Goal: Register for event/course

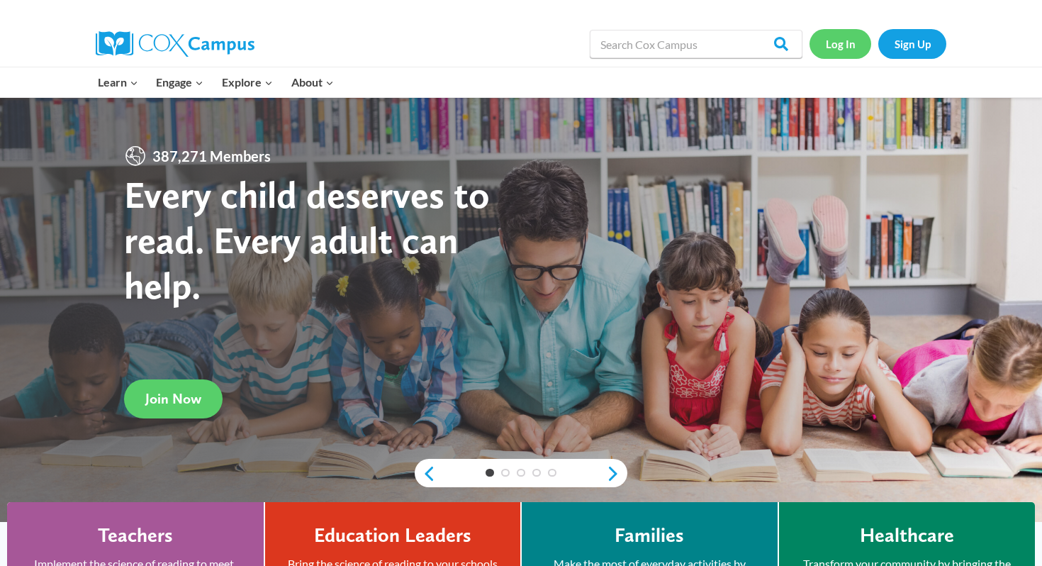
click at [830, 48] on link "Log In" at bounding box center [841, 43] width 62 height 29
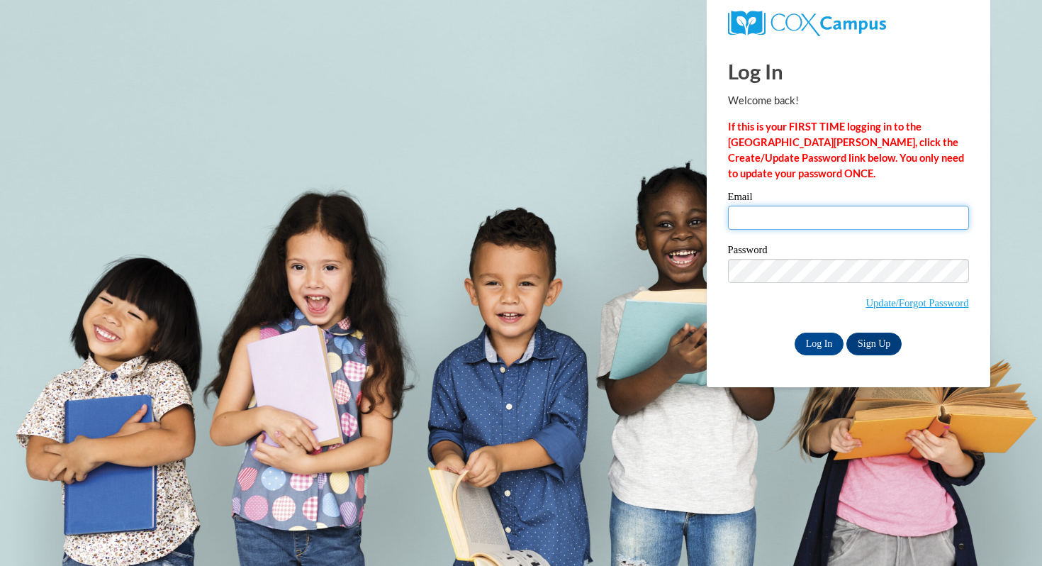
click at [749, 211] on input "Email" at bounding box center [848, 218] width 241 height 24
type input "adjhany_cherisme@coeuml.org"
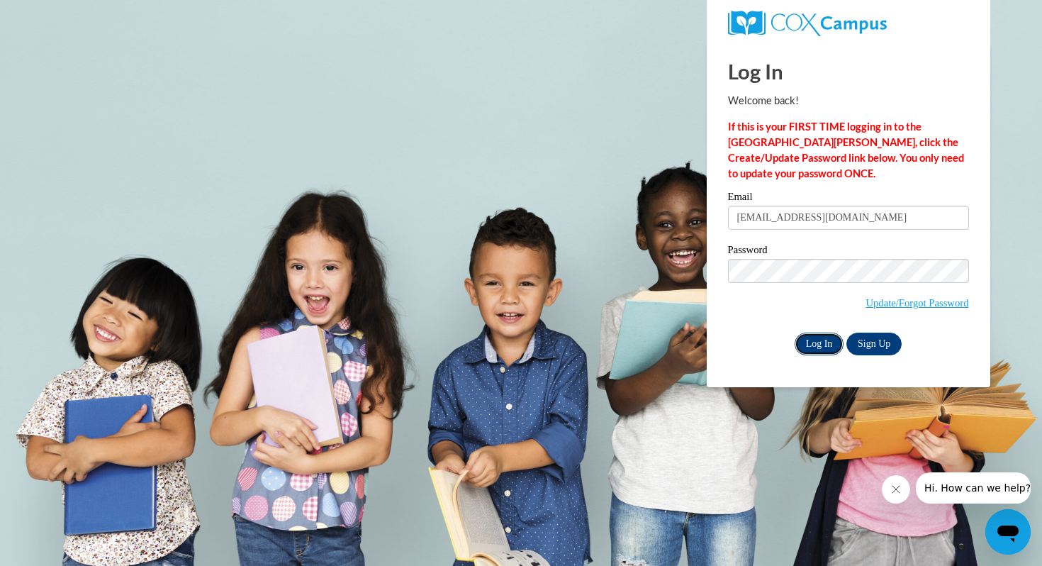
click at [832, 337] on input "Log In" at bounding box center [820, 344] width 50 height 23
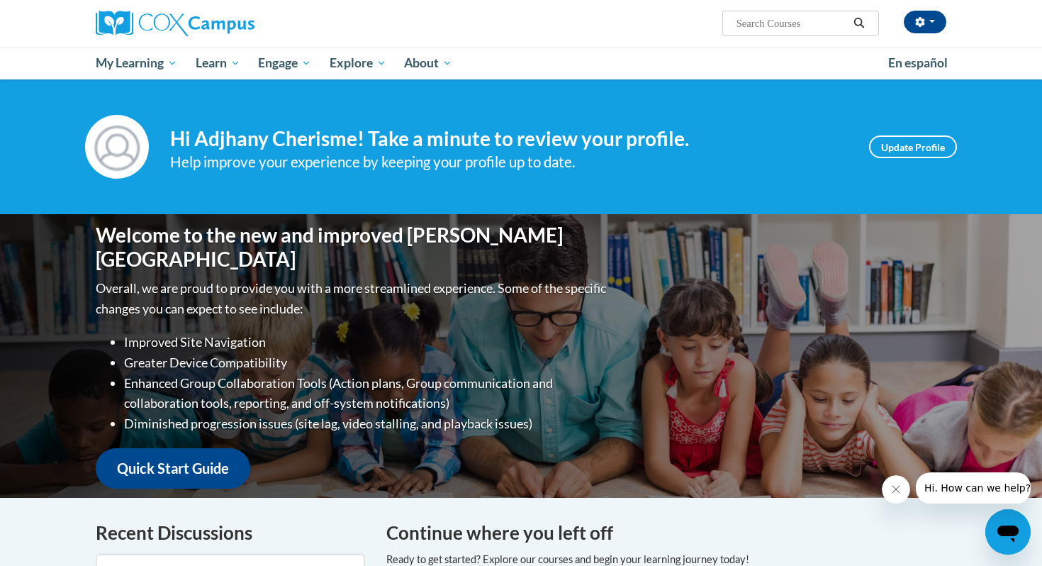
click at [754, 21] on input "Search..." at bounding box center [791, 23] width 113 height 17
type input "oral language is the foundation of literacy"
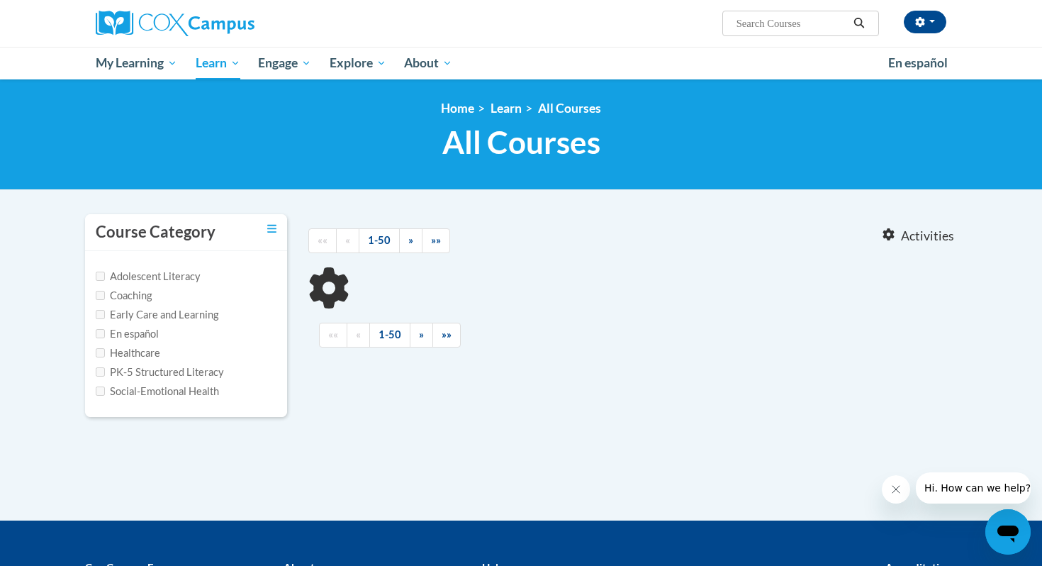
type input "oral language is the foundation of literacy"
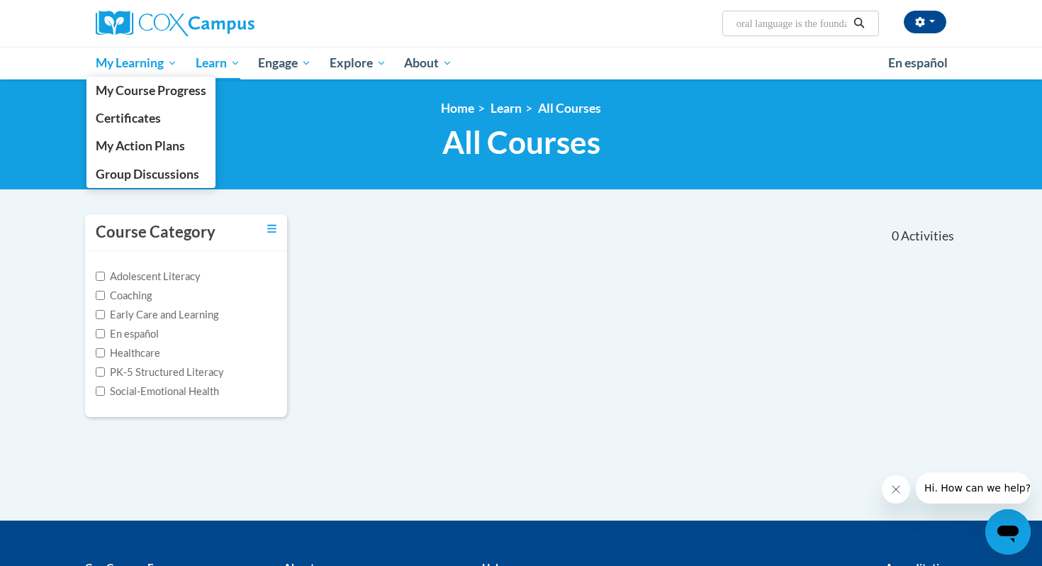
click at [152, 69] on span "My Learning" at bounding box center [137, 63] width 82 height 17
click at [129, 152] on span "My Action Plans" at bounding box center [140, 145] width 89 height 15
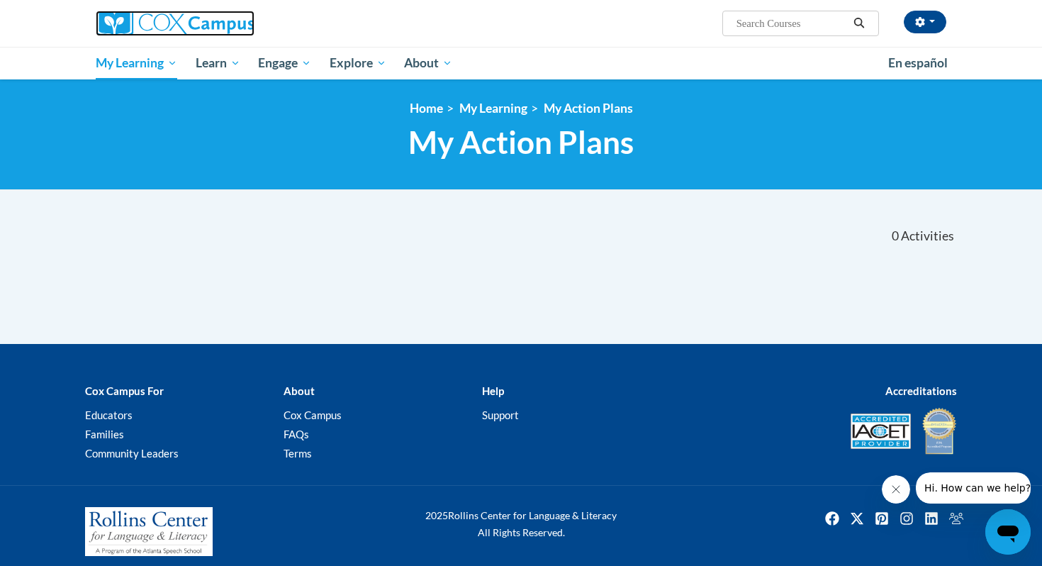
click at [164, 25] on img at bounding box center [175, 24] width 159 height 26
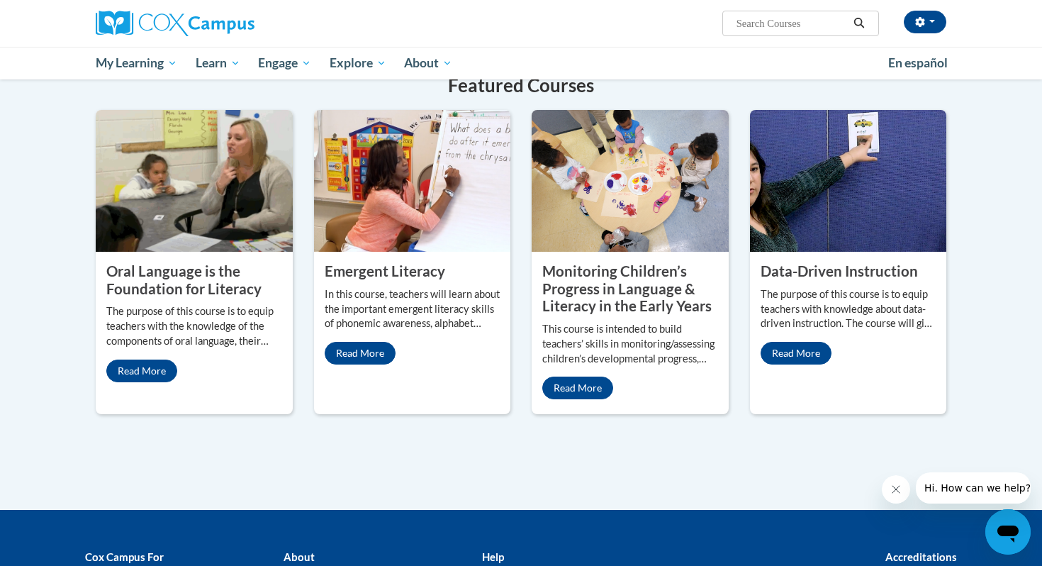
scroll to position [1133, 0]
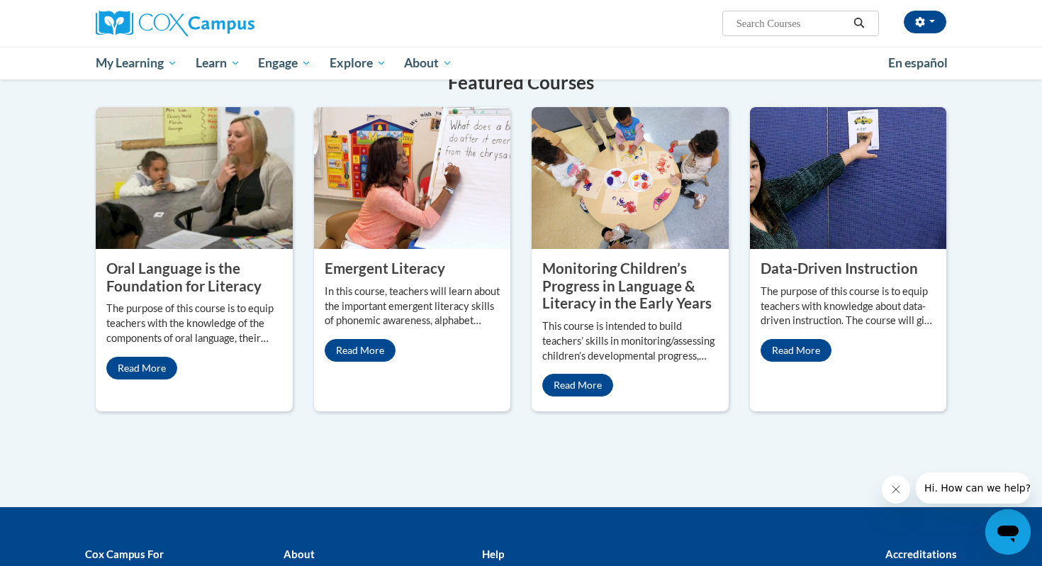
click at [189, 307] on p "The purpose of this course is to equip teachers with the knowledge of the compo…" at bounding box center [194, 323] width 176 height 45
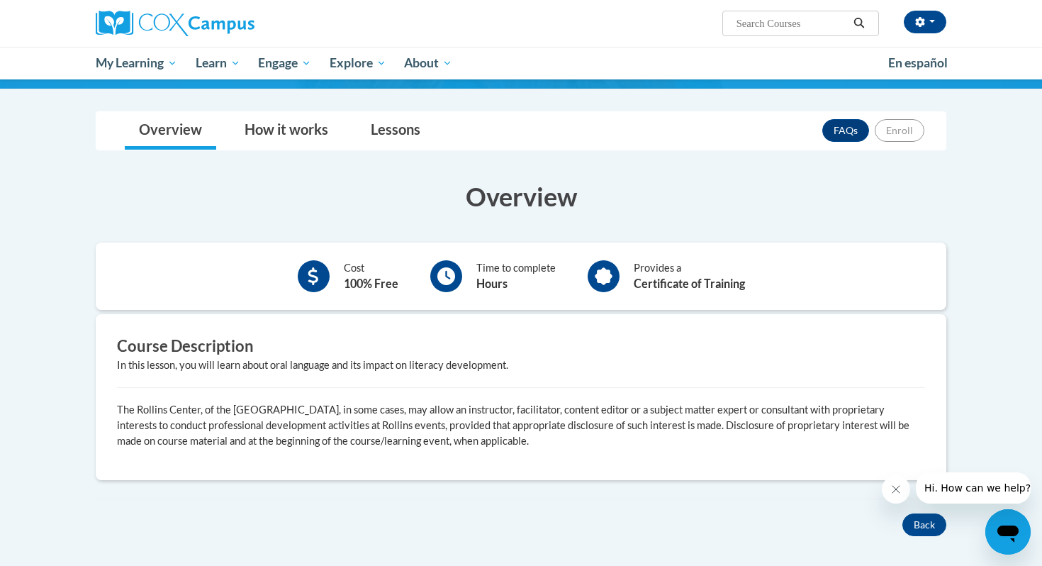
scroll to position [171, 0]
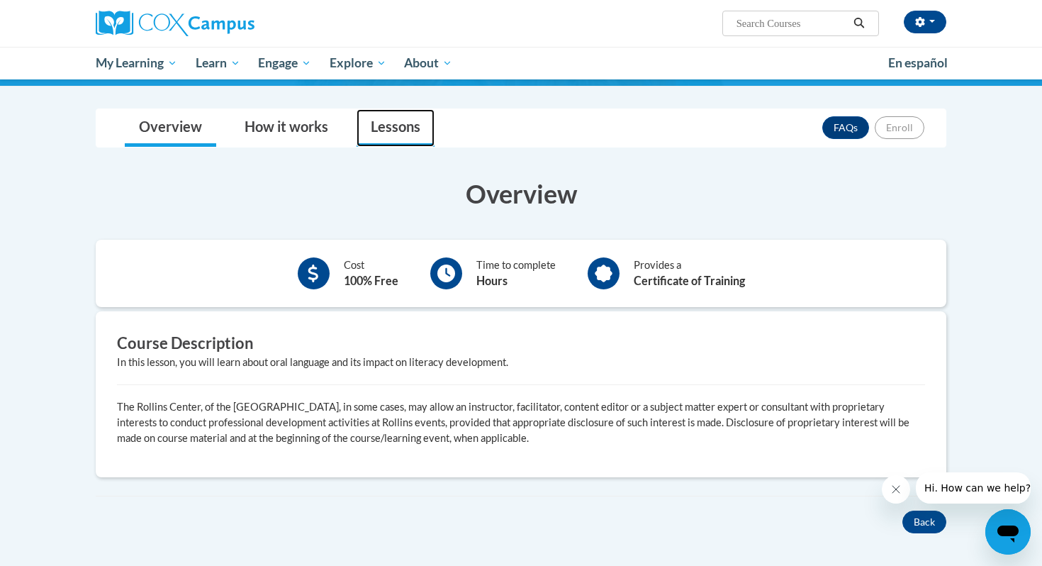
click at [391, 133] on link "Lessons" at bounding box center [396, 128] width 78 height 38
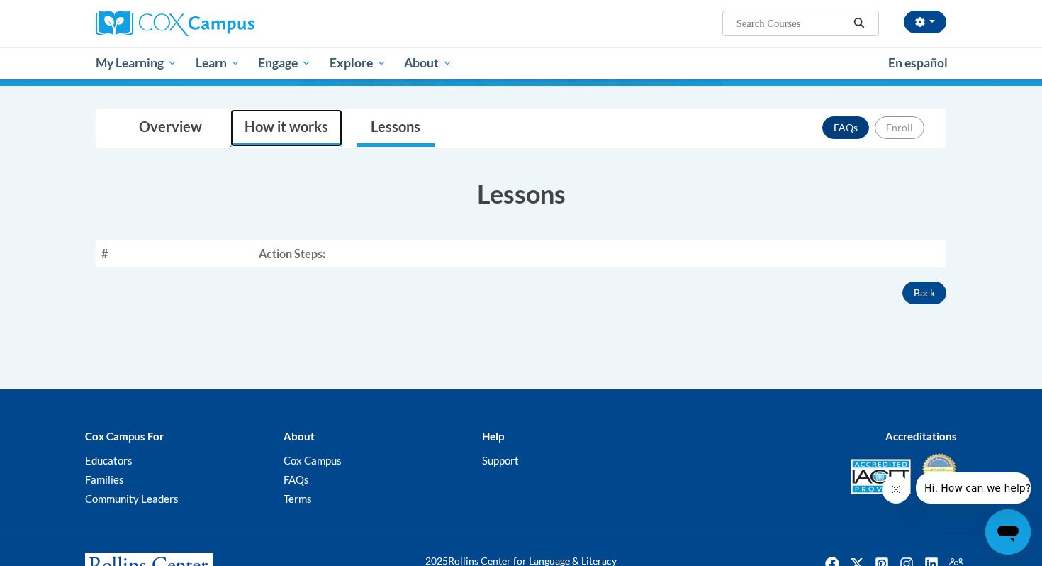
click at [315, 135] on link "How it works" at bounding box center [286, 128] width 112 height 38
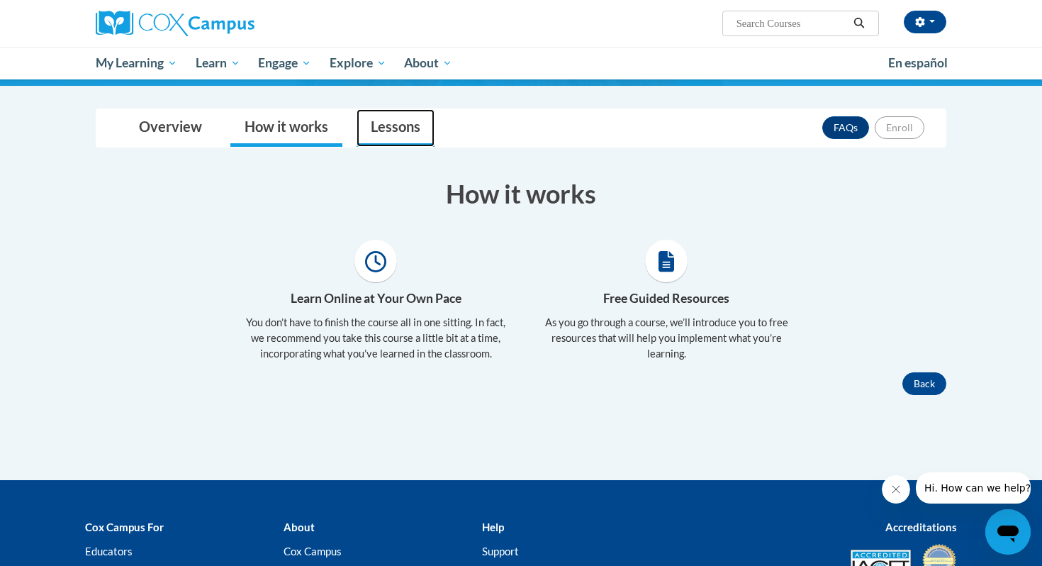
click at [367, 122] on link "Lessons" at bounding box center [396, 128] width 78 height 38
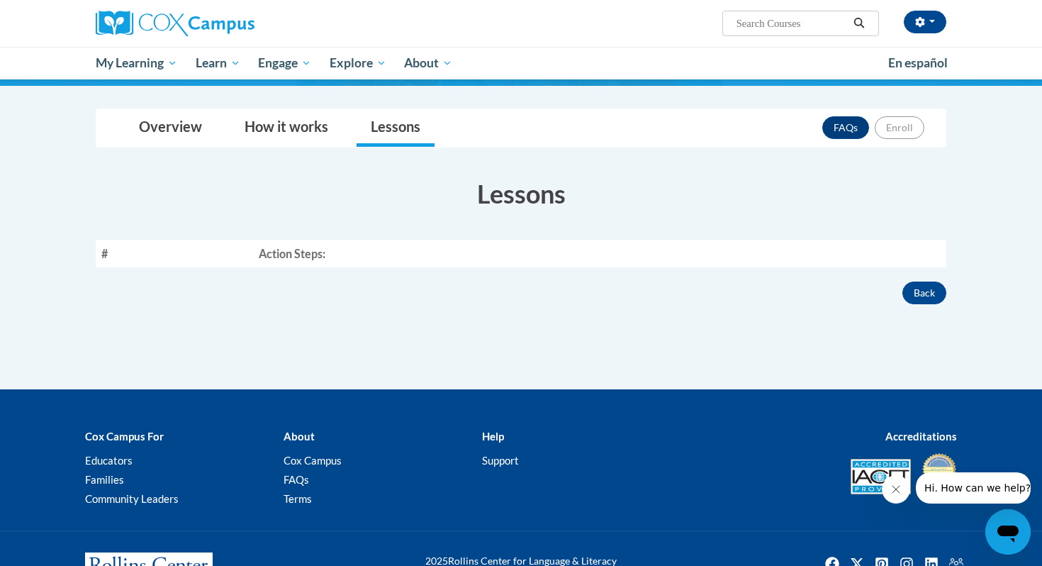
click at [294, 257] on th "Action Steps:" at bounding box center [599, 254] width 693 height 28
click at [184, 135] on link "Overview" at bounding box center [170, 128] width 91 height 38
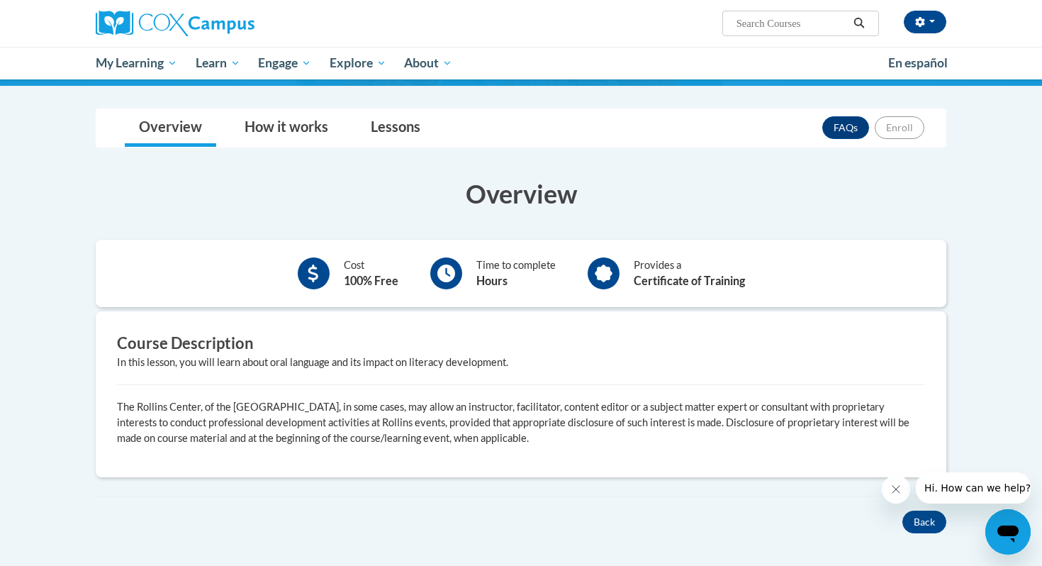
click at [306, 277] on div at bounding box center [314, 273] width 32 height 32
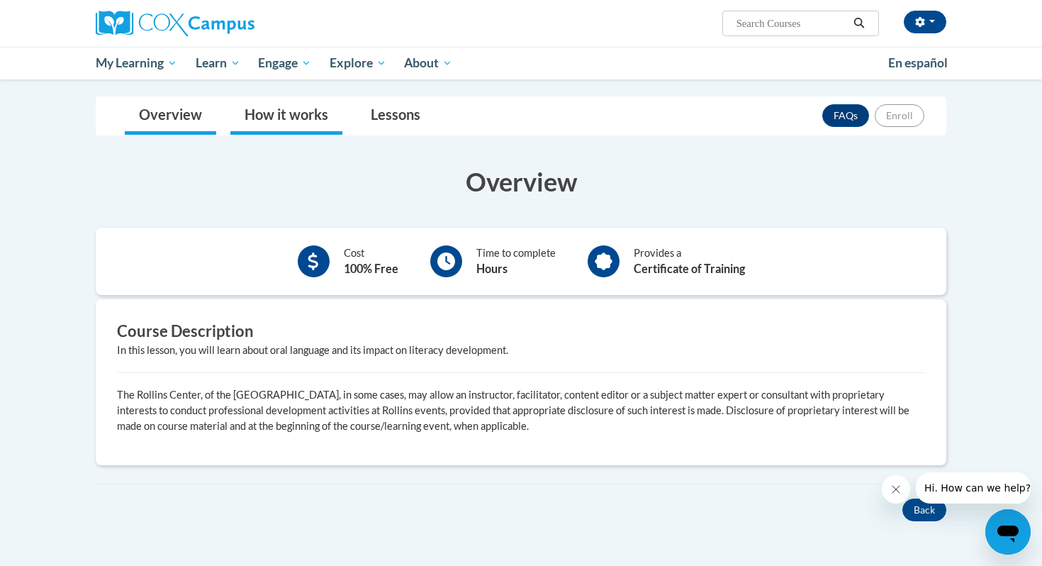
scroll to position [0, 0]
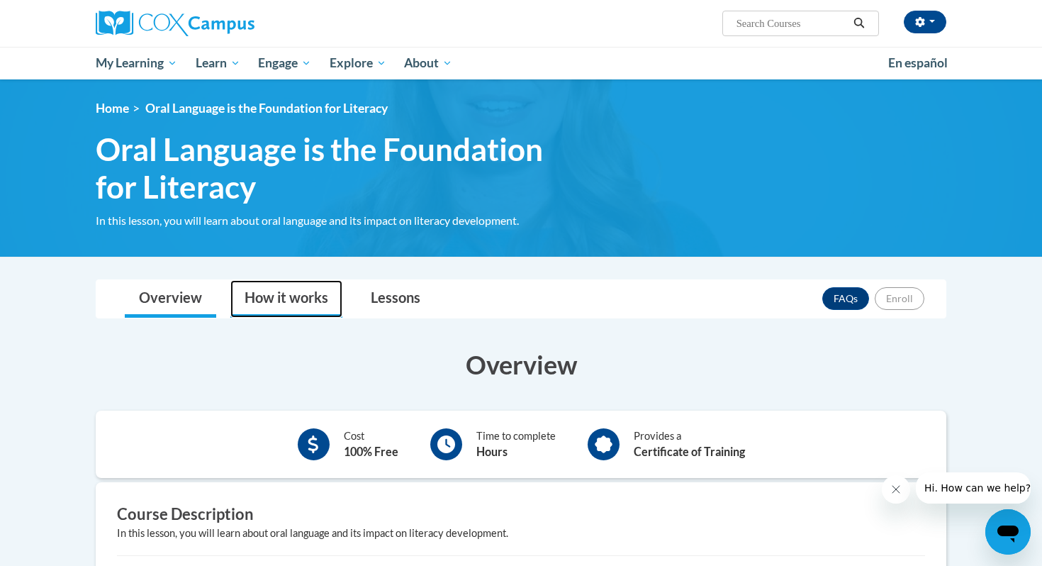
click at [281, 302] on link "How it works" at bounding box center [286, 299] width 112 height 38
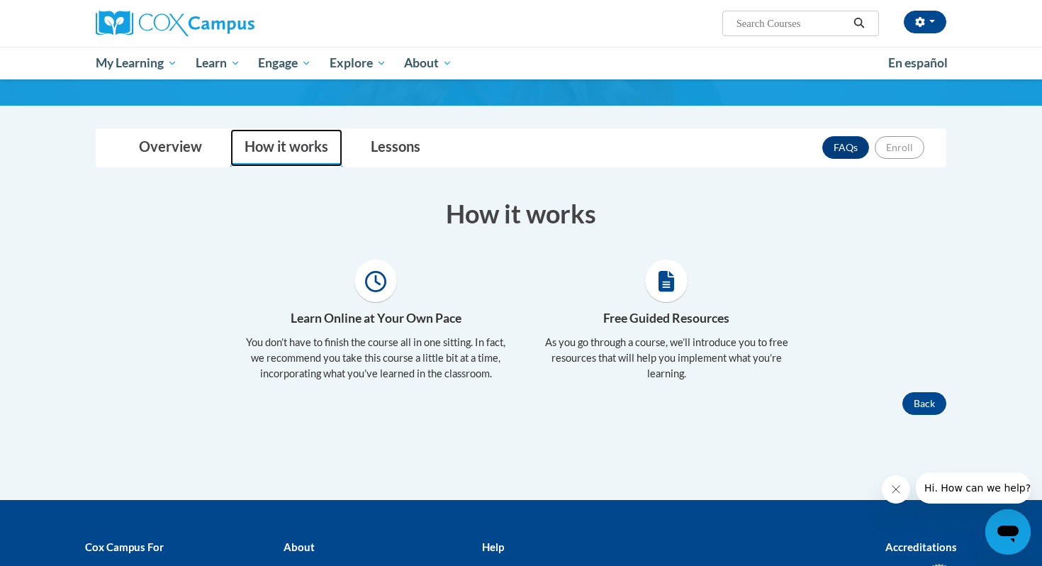
scroll to position [152, 0]
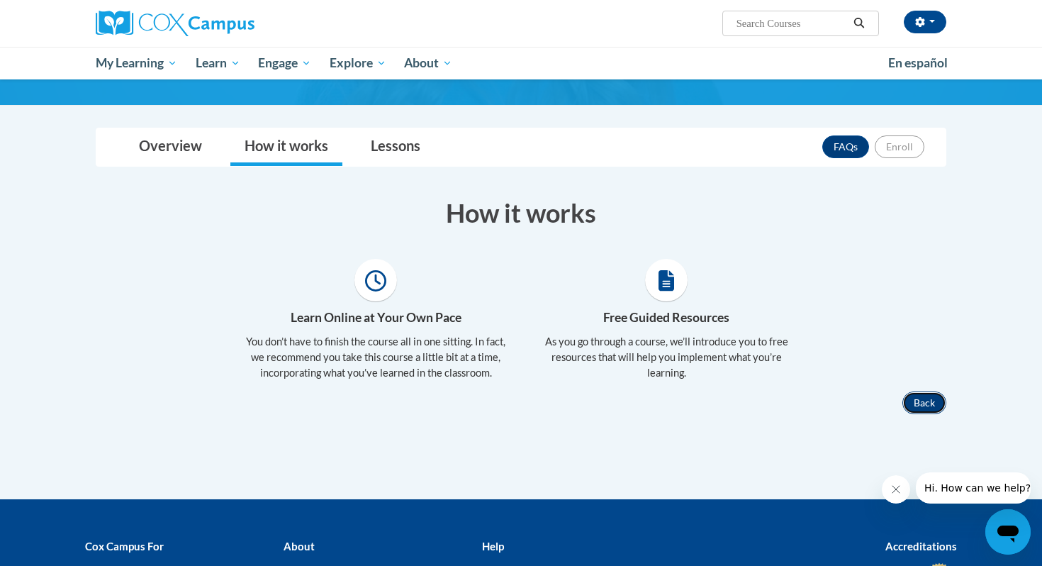
click at [908, 404] on button "Back" at bounding box center [925, 402] width 44 height 23
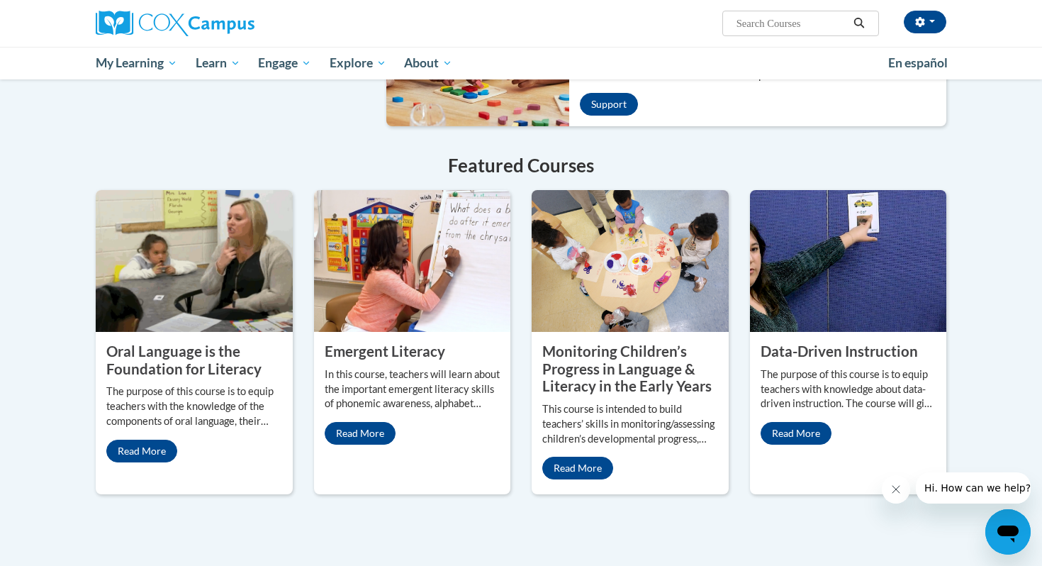
scroll to position [1049, 0]
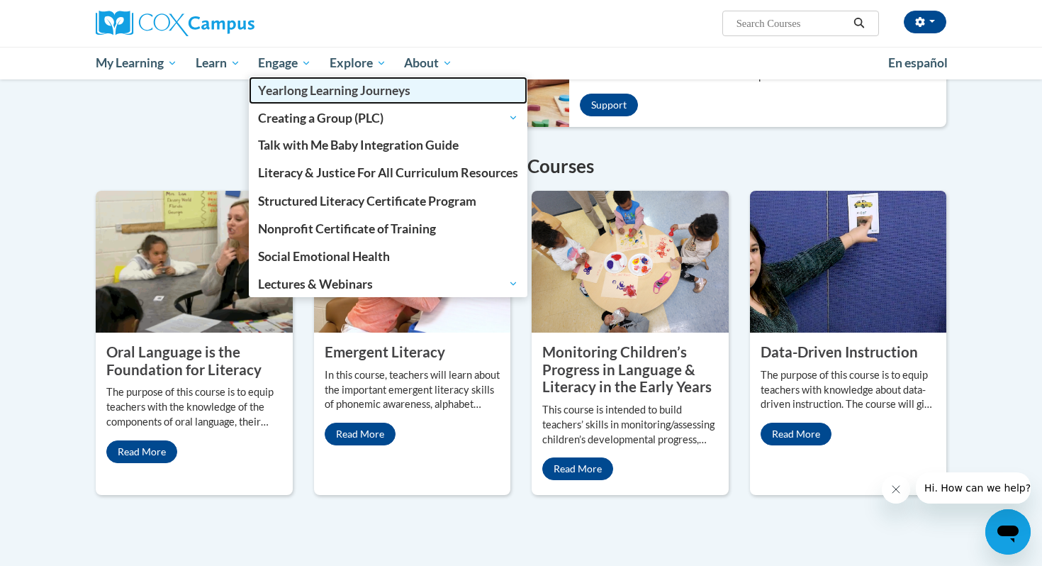
click at [294, 90] on span "Yearlong Learning Journeys" at bounding box center [334, 90] width 152 height 15
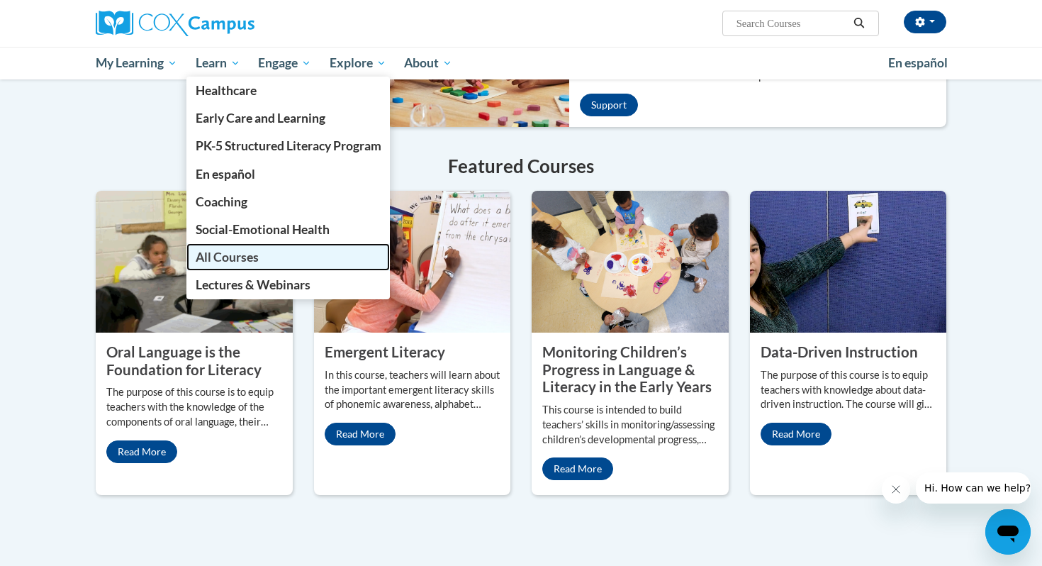
click at [201, 258] on span "All Courses" at bounding box center [227, 257] width 63 height 15
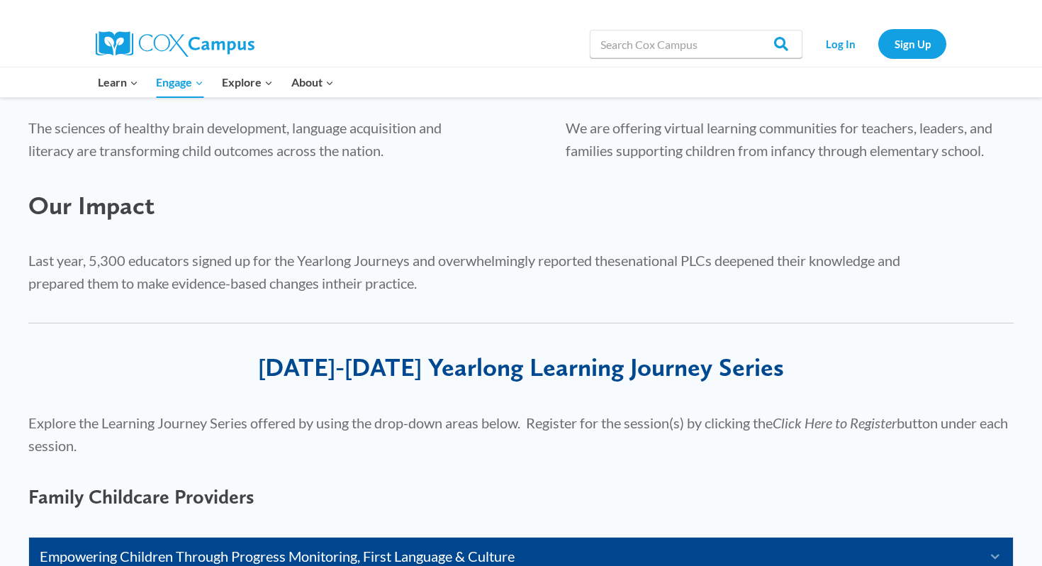
scroll to position [598, 0]
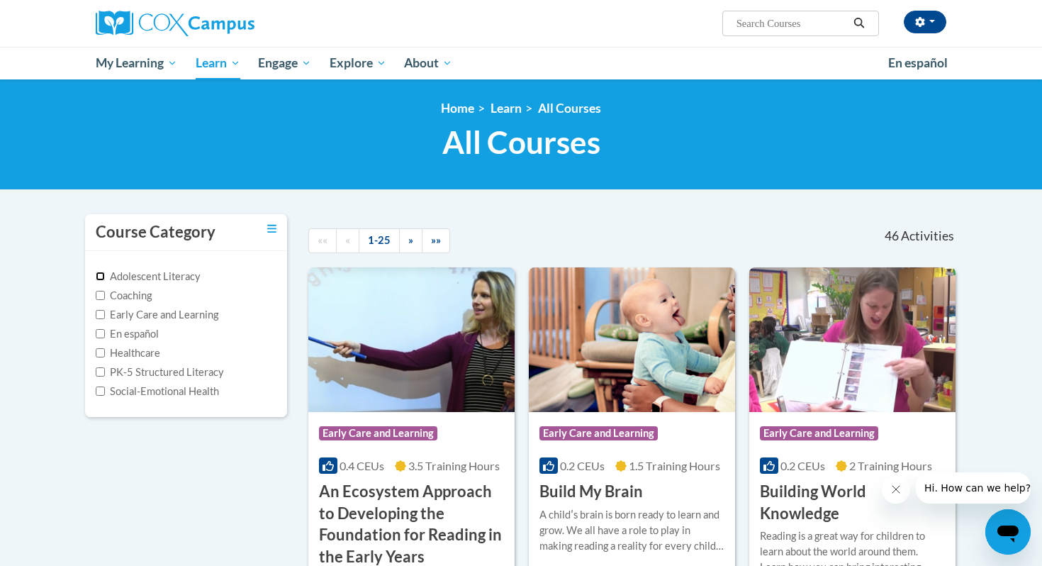
click at [104, 277] on input "Adolescent Literacy" at bounding box center [100, 276] width 9 height 9
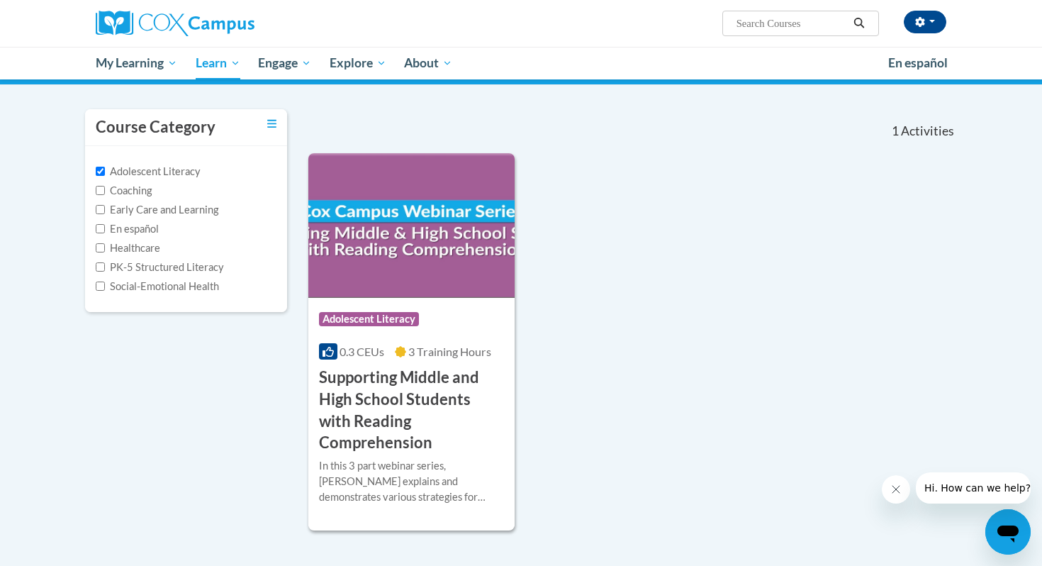
scroll to position [106, 0]
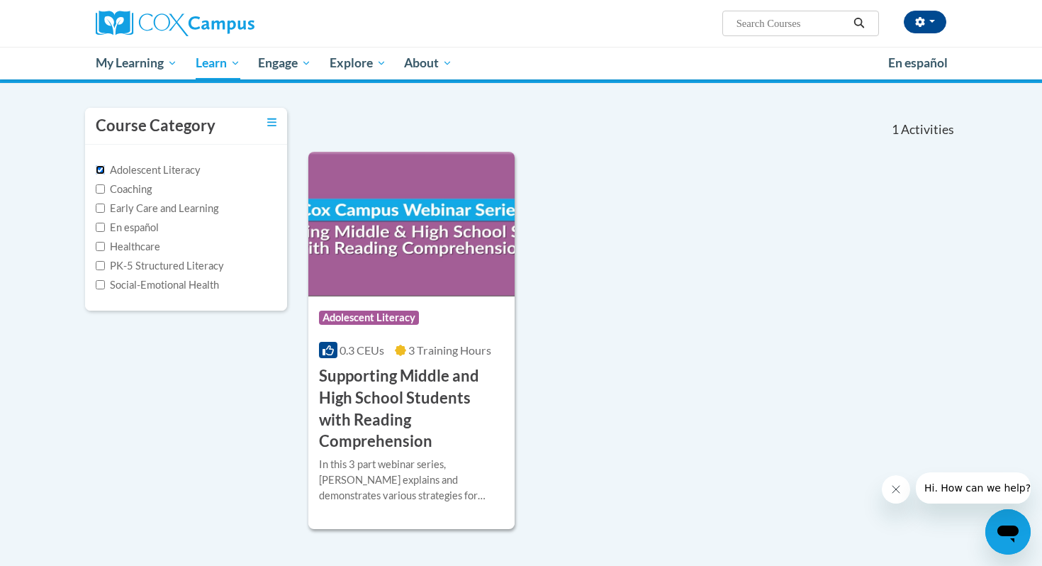
click at [101, 171] on input "Adolescent Literacy" at bounding box center [100, 169] width 9 height 9
checkbox input "false"
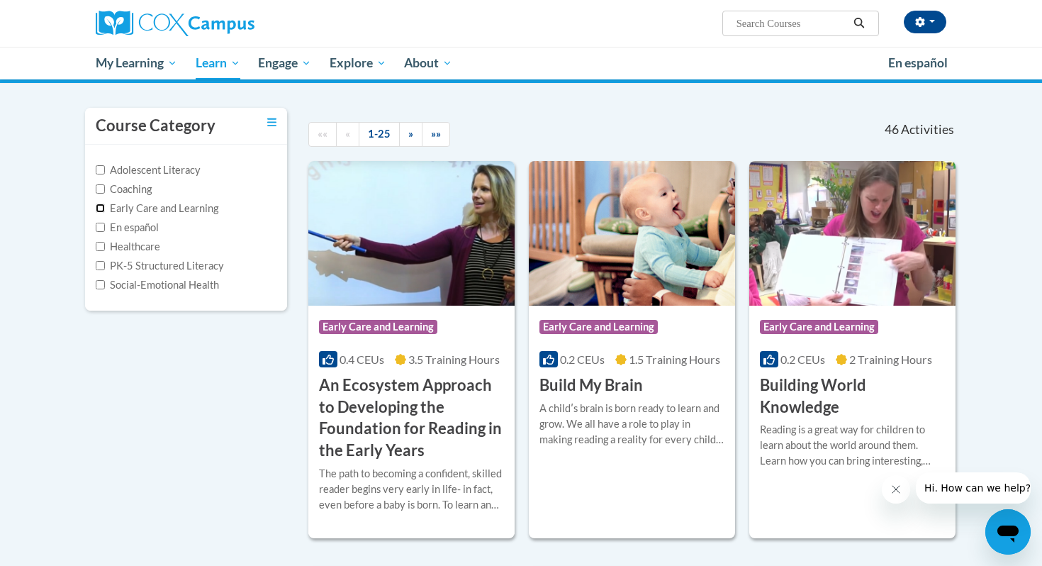
click at [97, 208] on input "Early Care and Learning" at bounding box center [100, 207] width 9 height 9
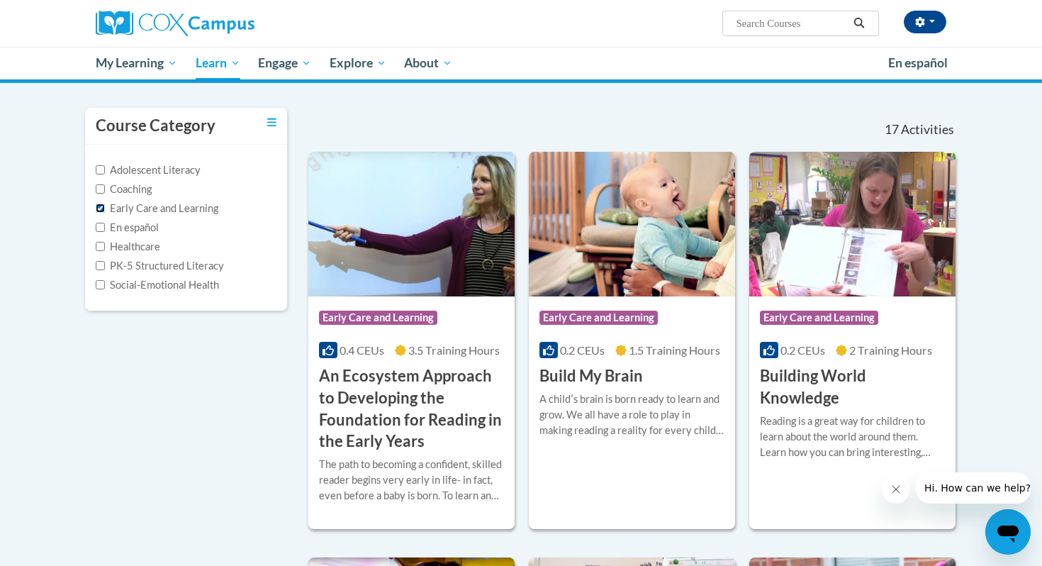
click at [101, 206] on input "Early Care and Learning" at bounding box center [100, 207] width 9 height 9
checkbox input "false"
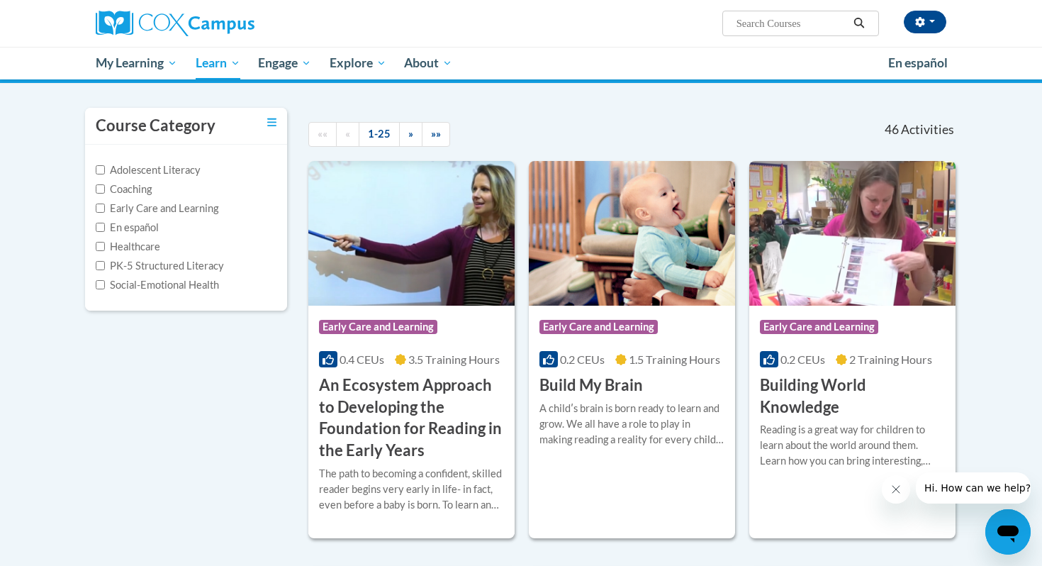
click at [103, 260] on label "PK-5 Structured Literacy" at bounding box center [160, 266] width 128 height 16
click at [103, 261] on input "PK-5 Structured Literacy" at bounding box center [100, 265] width 9 height 9
checkbox input "true"
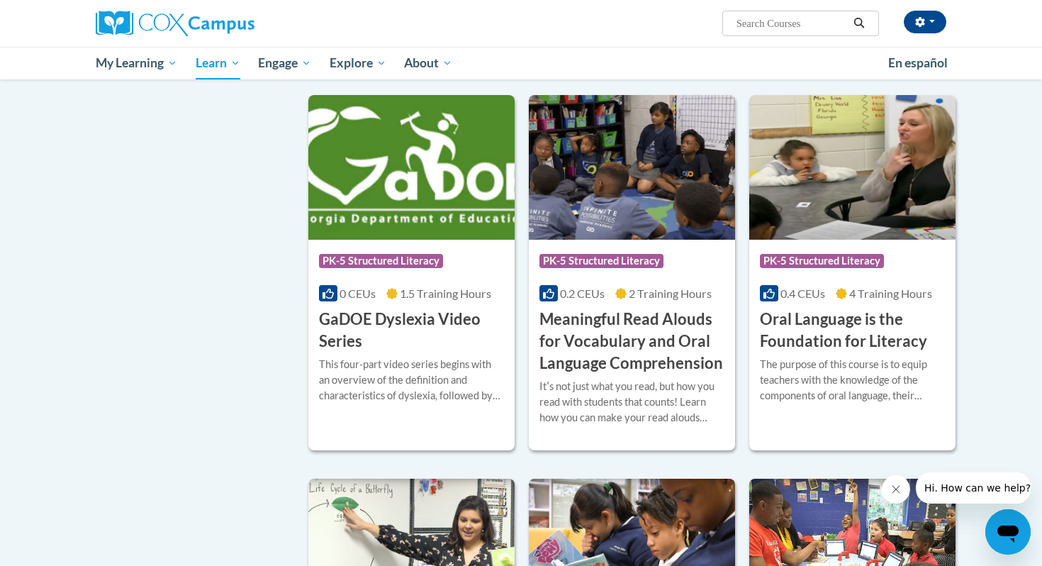
scroll to position [544, 0]
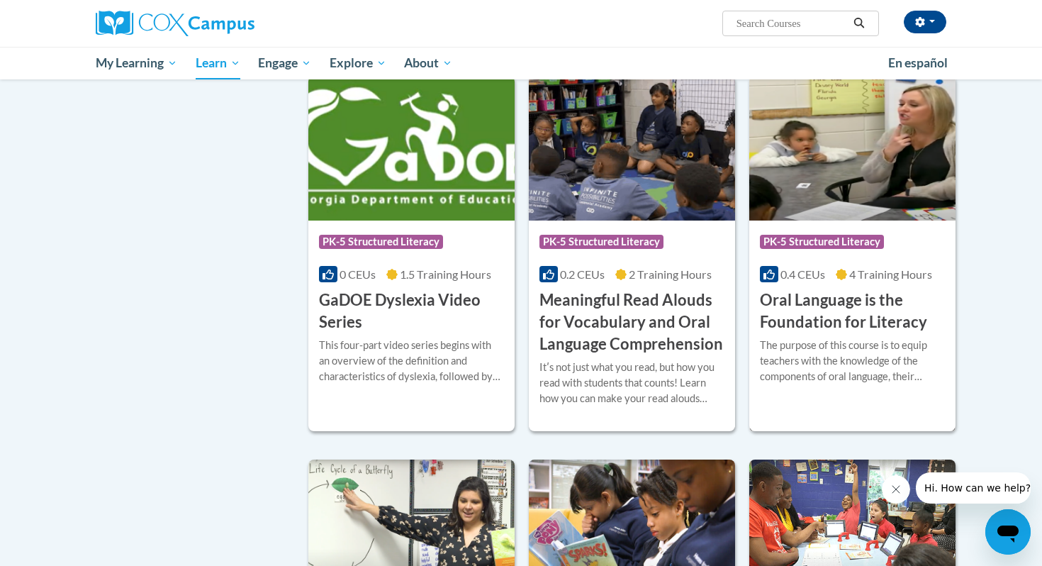
click at [788, 297] on h3 "Oral Language is the Foundation for Literacy" at bounding box center [852, 311] width 185 height 44
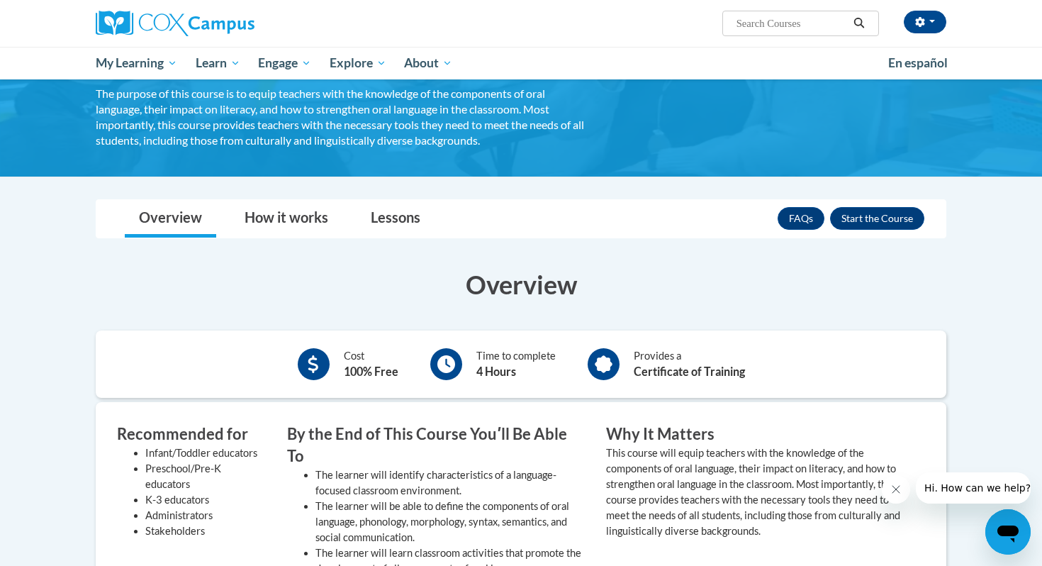
scroll to position [131, 0]
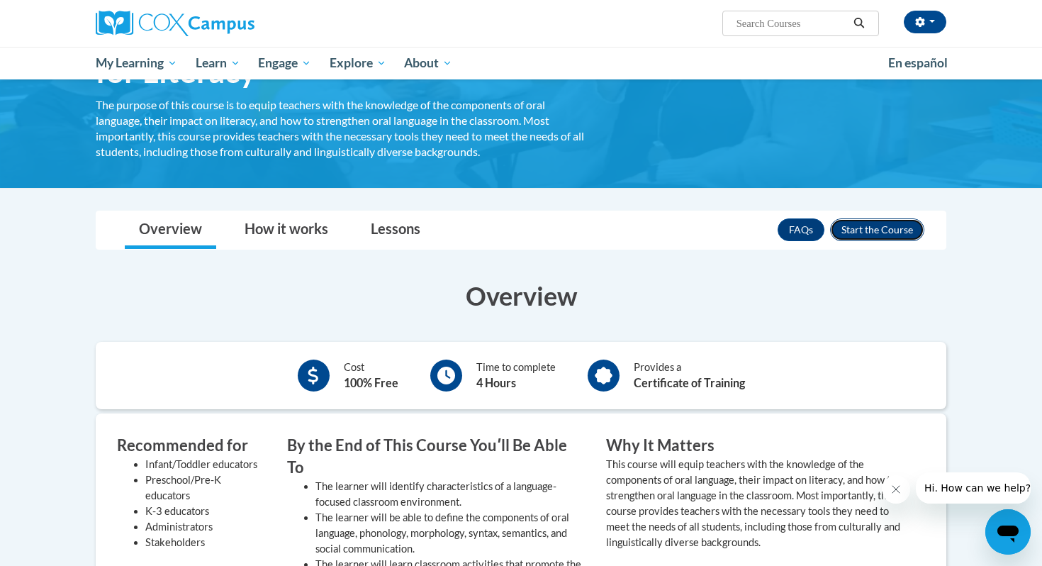
click at [889, 233] on button "Enroll" at bounding box center [877, 229] width 94 height 23
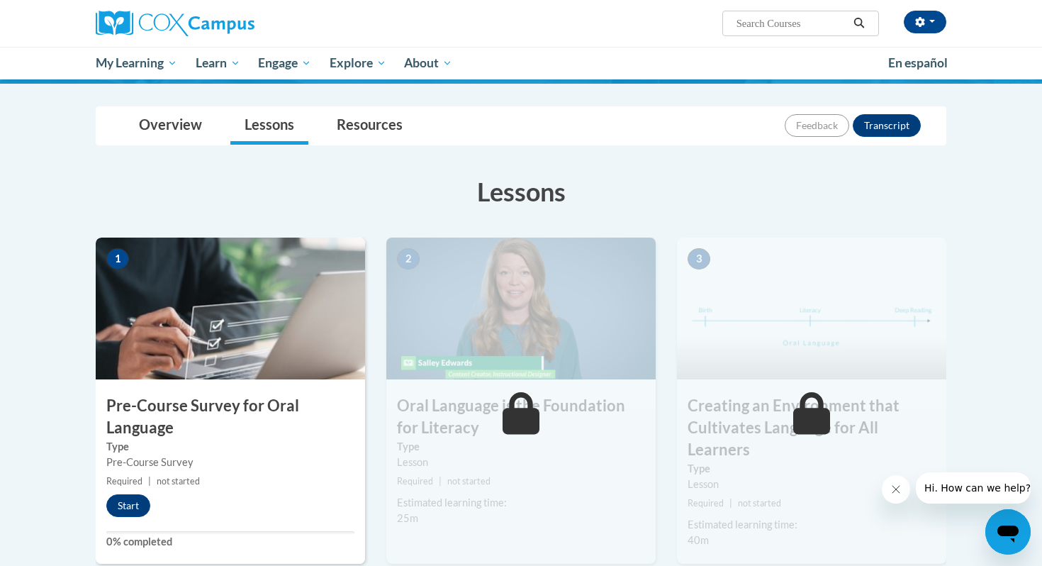
scroll to position [148, 0]
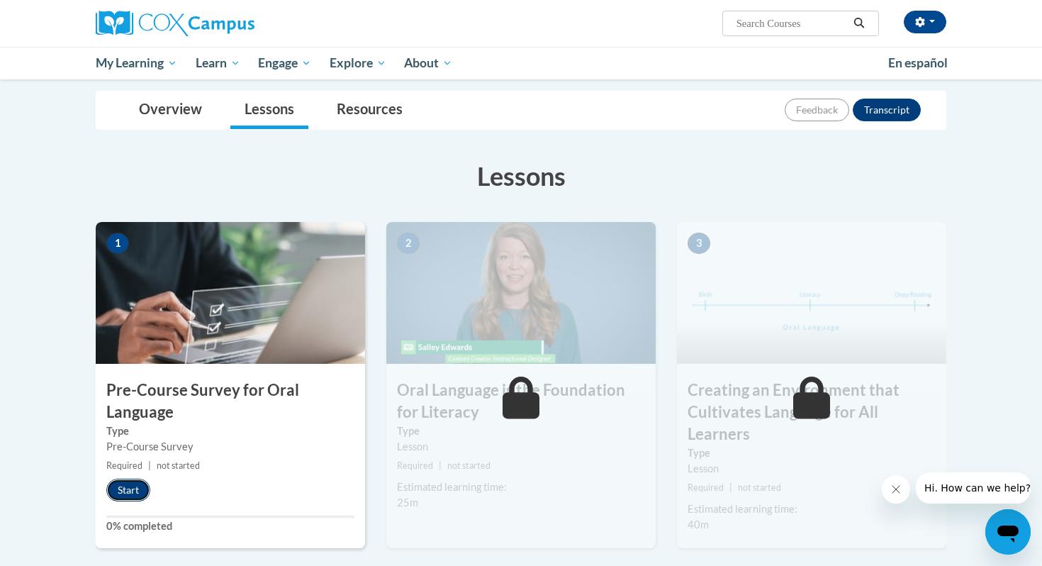
click at [129, 493] on button "Start" at bounding box center [128, 490] width 44 height 23
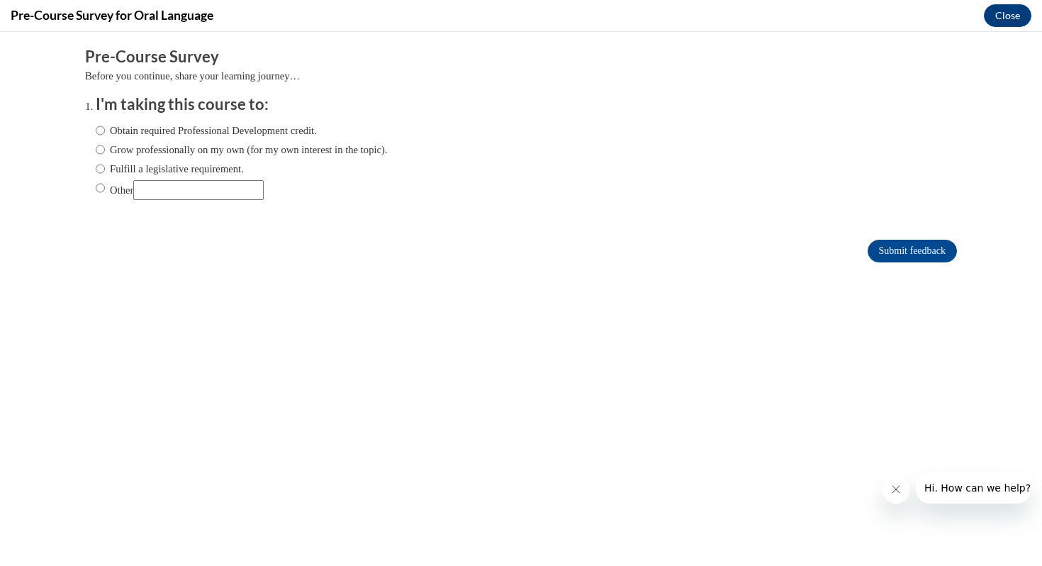
scroll to position [0, 0]
click at [105, 128] on label "Obtain required Professional Development credit." at bounding box center [206, 131] width 221 height 16
click at [105, 128] on input "Obtain required Professional Development credit." at bounding box center [100, 131] width 9 height 16
radio input "true"
click at [915, 257] on input "Submit feedback" at bounding box center [912, 251] width 89 height 23
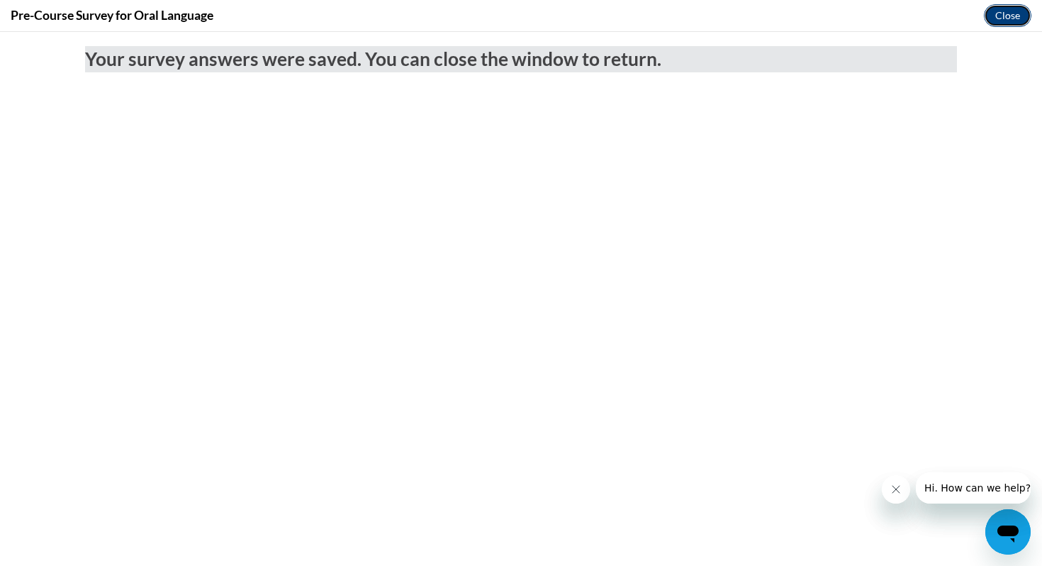
click at [985, 15] on button "Close" at bounding box center [1008, 15] width 48 height 23
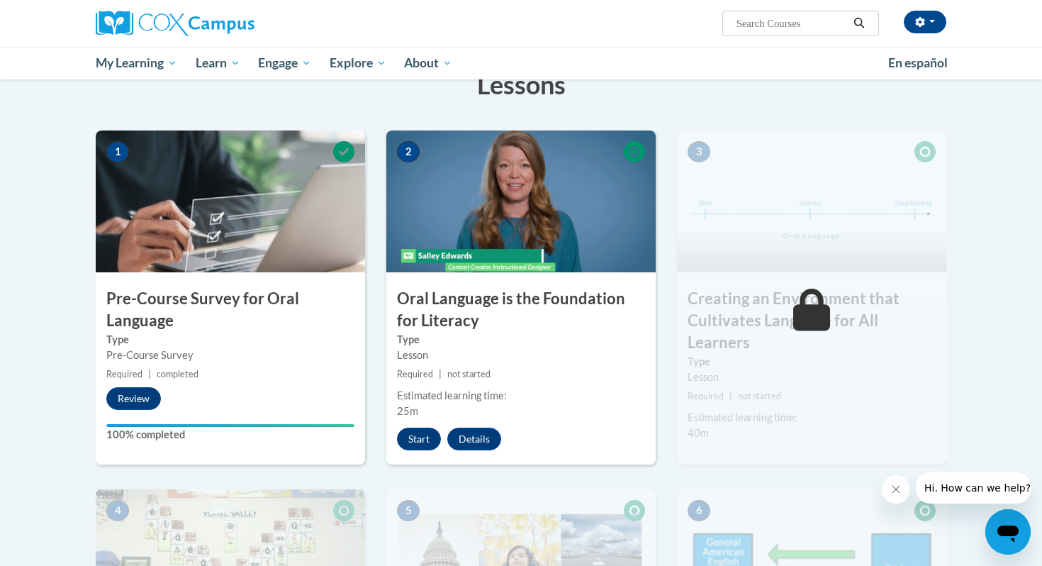
scroll to position [245, 0]
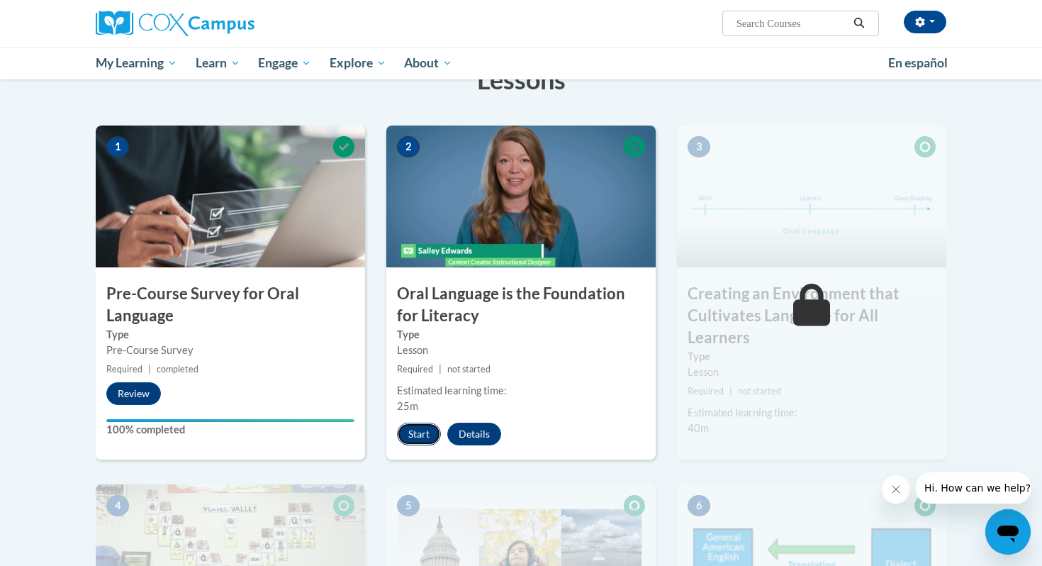
click at [426, 435] on button "Start" at bounding box center [419, 434] width 44 height 23
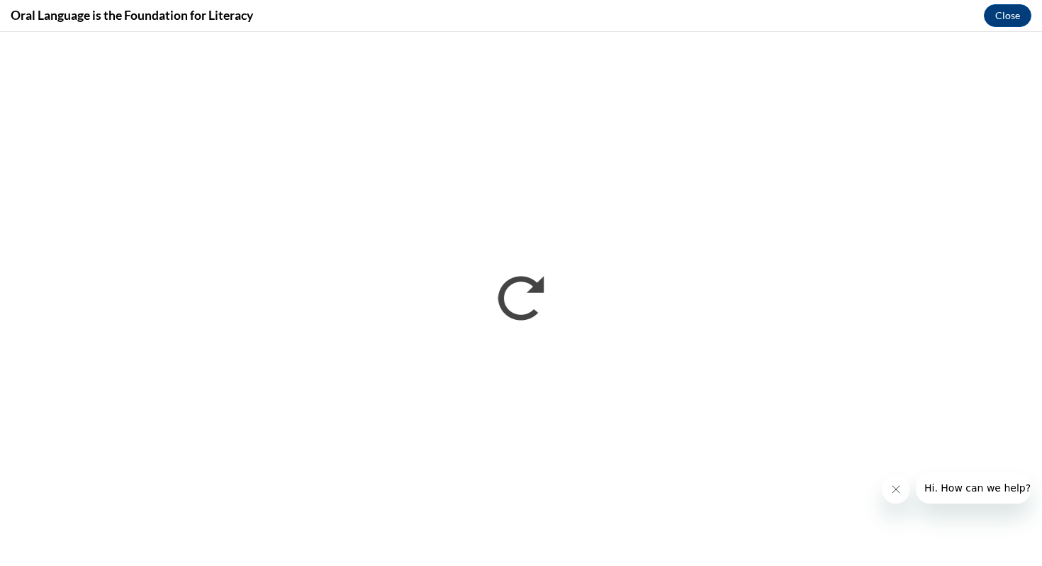
scroll to position [0, 0]
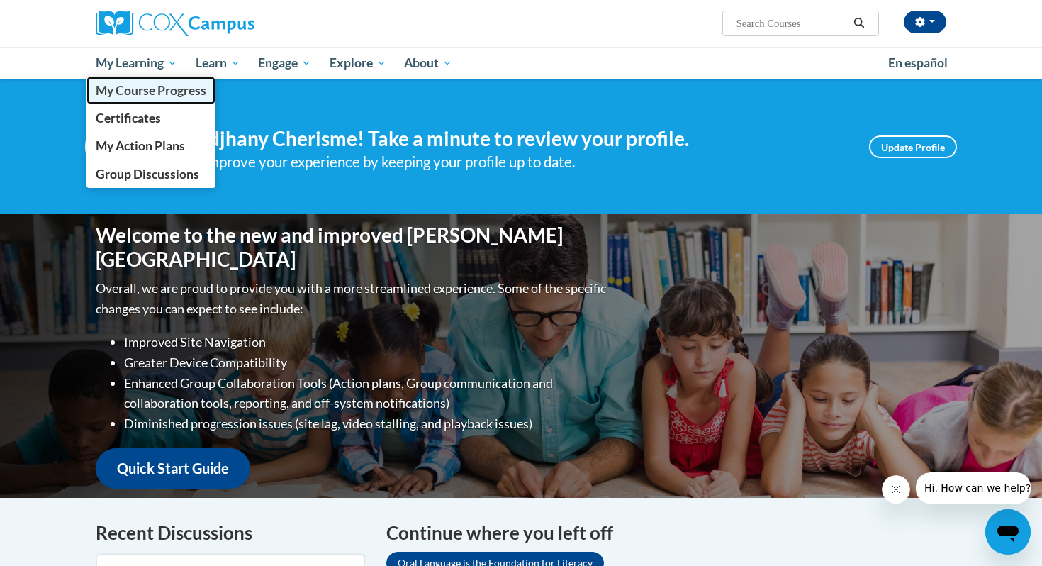
click at [142, 90] on span "My Course Progress" at bounding box center [151, 90] width 111 height 15
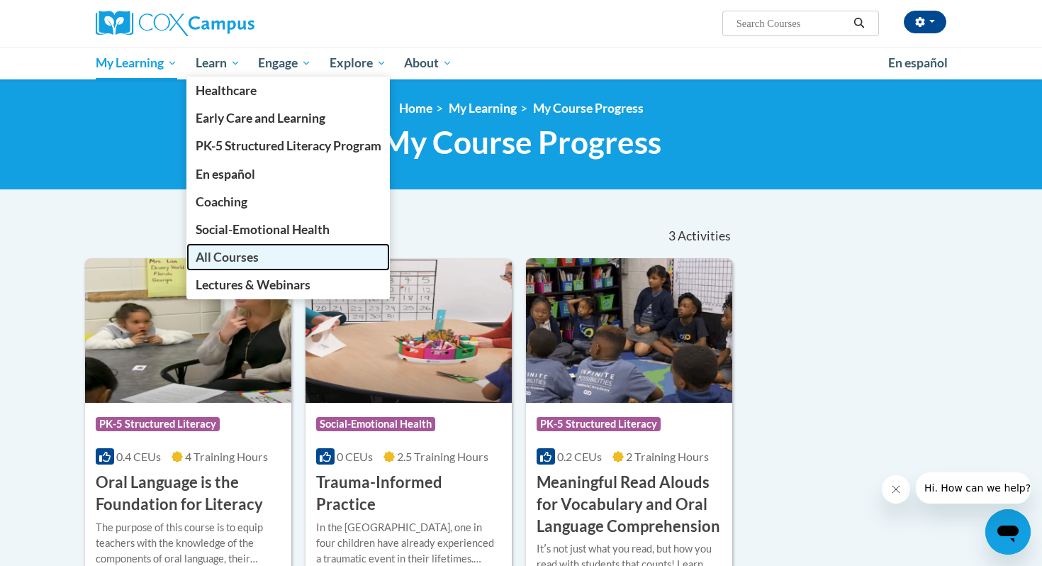
click at [222, 252] on span "All Courses" at bounding box center [227, 257] width 63 height 15
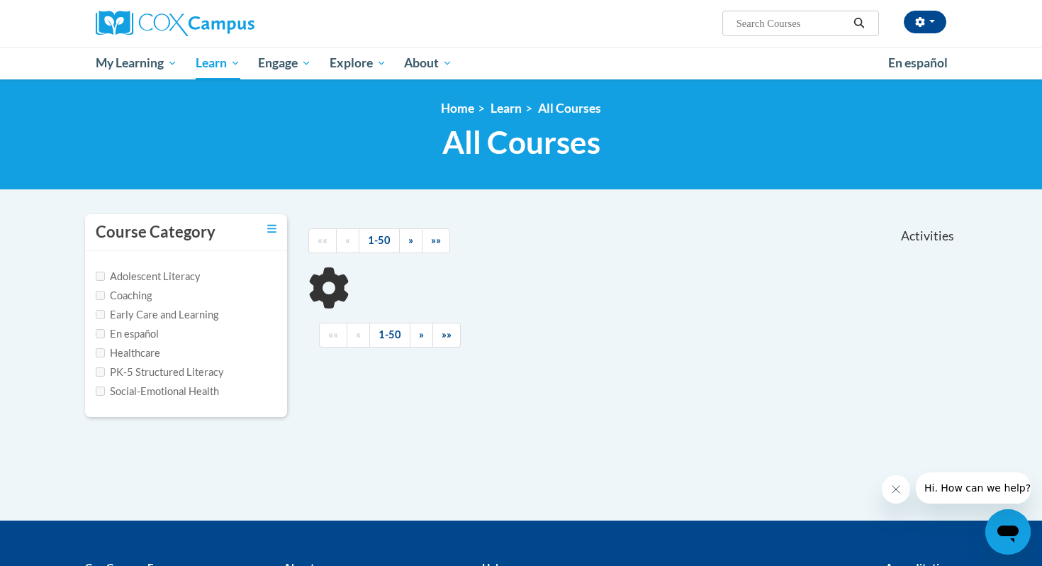
click at [754, 26] on input "Search..." at bounding box center [791, 23] width 113 height 17
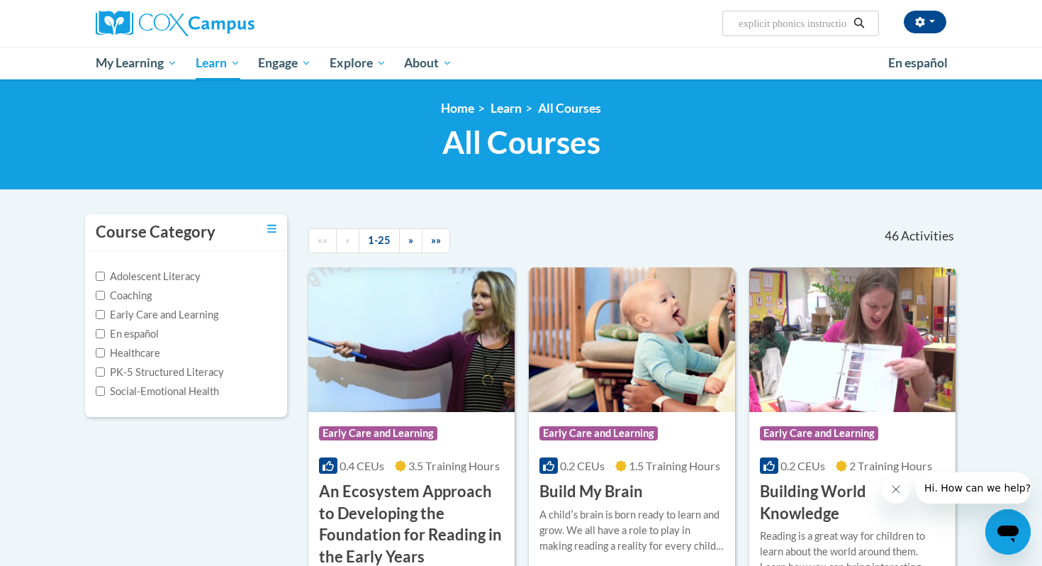
type input "systematic and explicit phonics instruction"
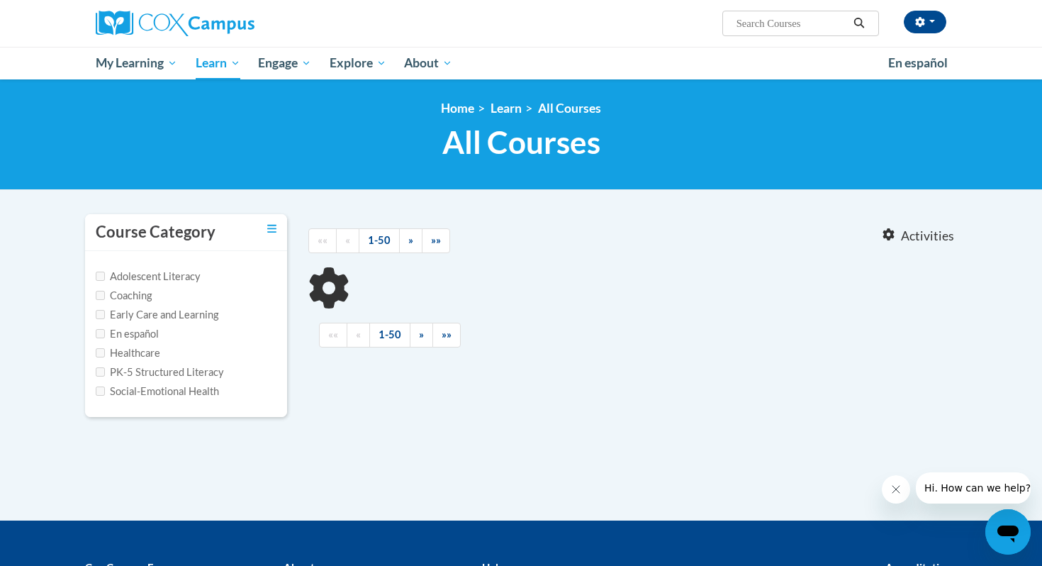
type input "systematic and explicit phonics instruction"
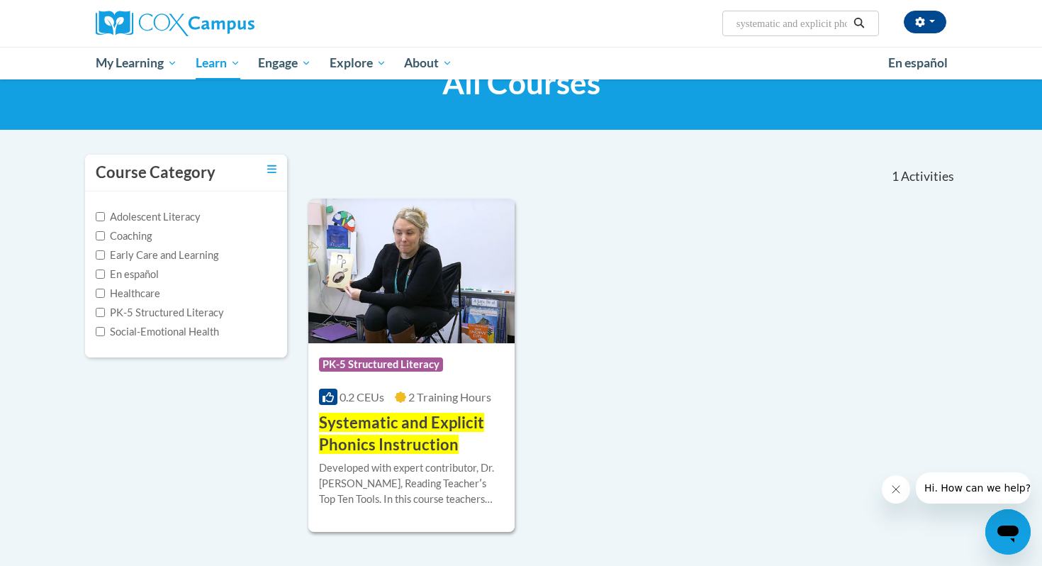
scroll to position [62, 0]
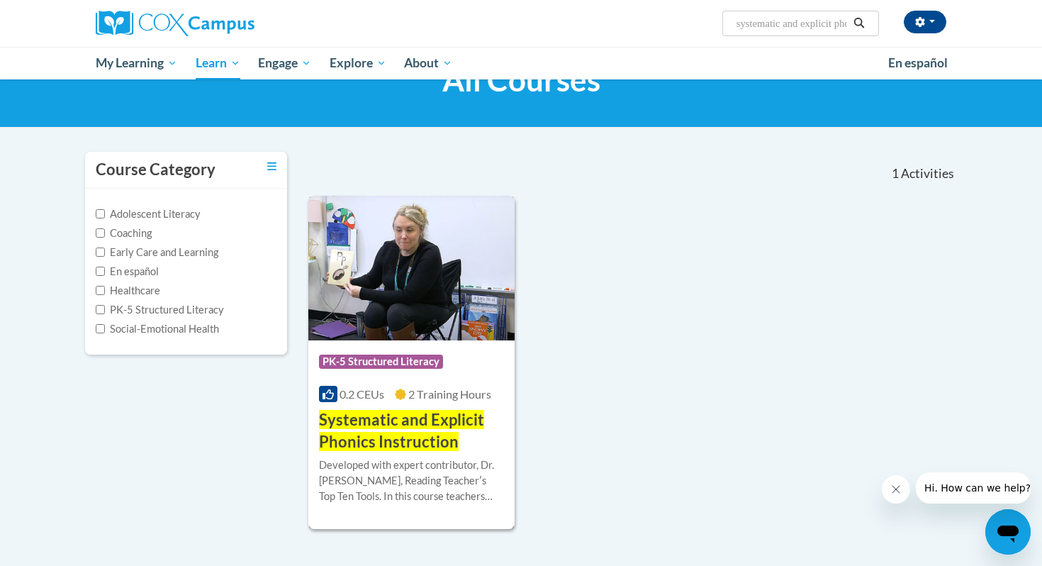
click at [427, 303] on img at bounding box center [411, 268] width 206 height 145
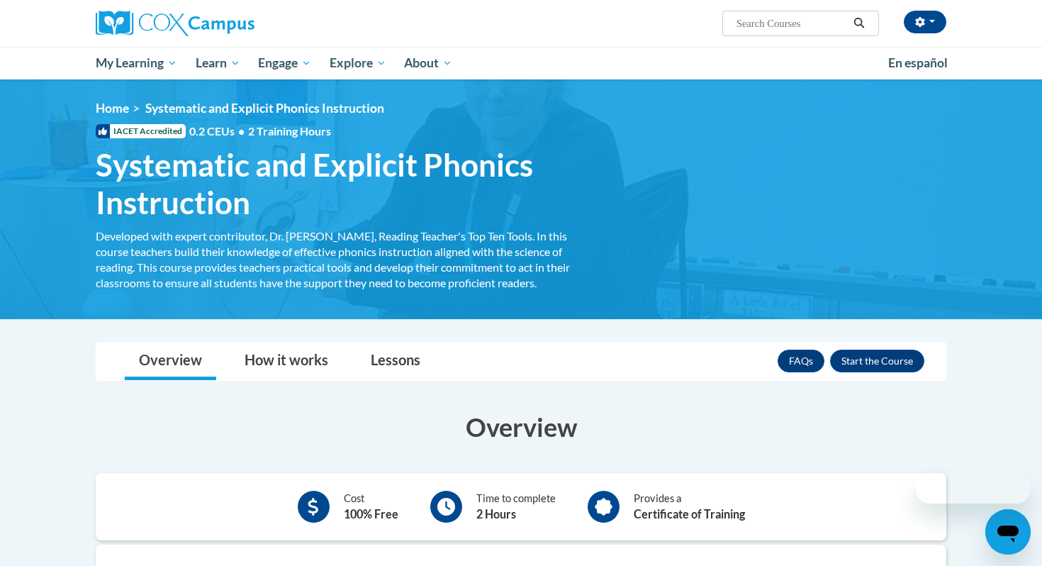
scroll to position [62, 0]
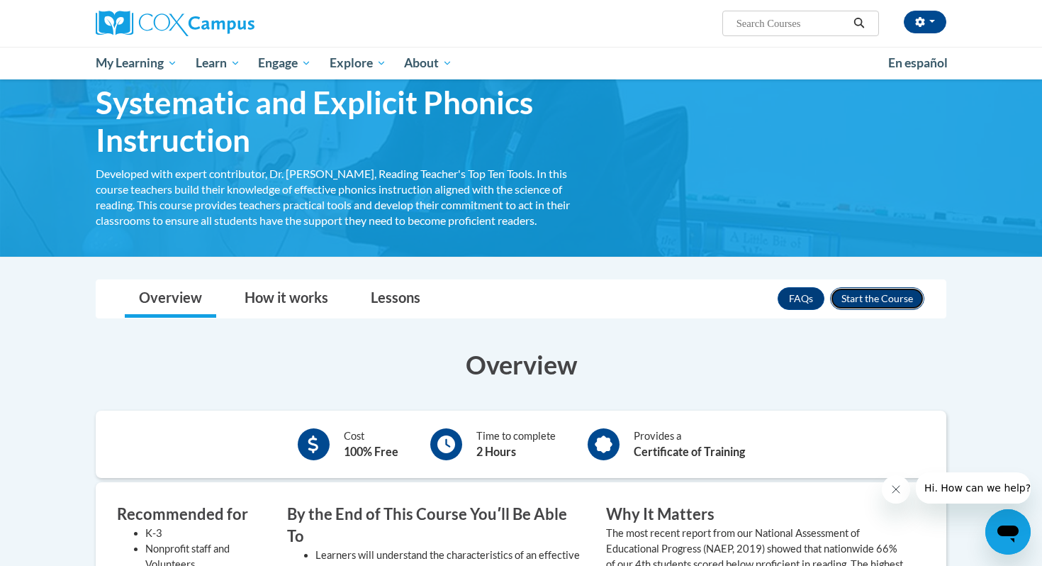
click at [858, 301] on button "Enroll" at bounding box center [877, 298] width 94 height 23
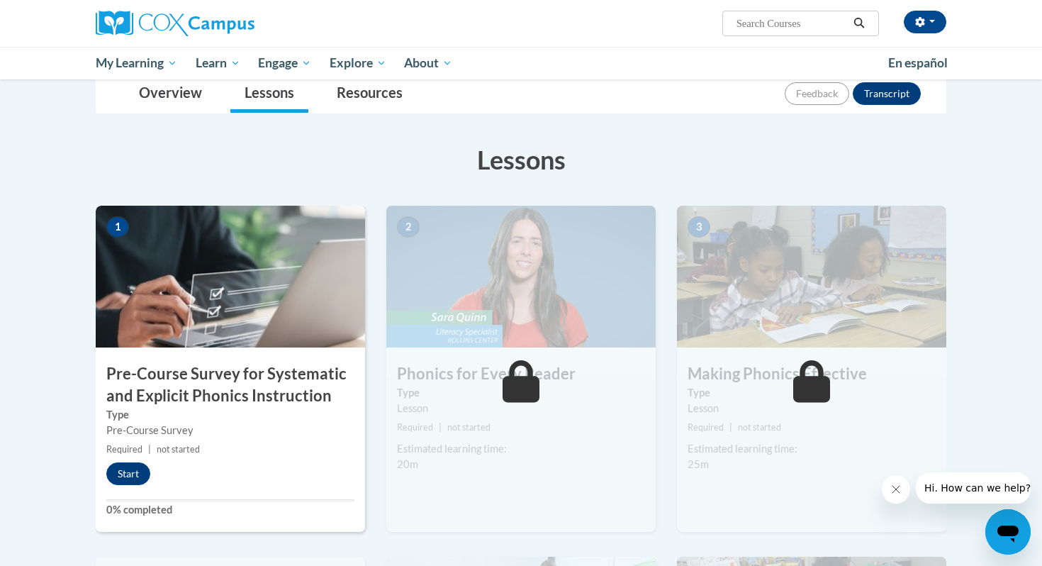
scroll to position [174, 0]
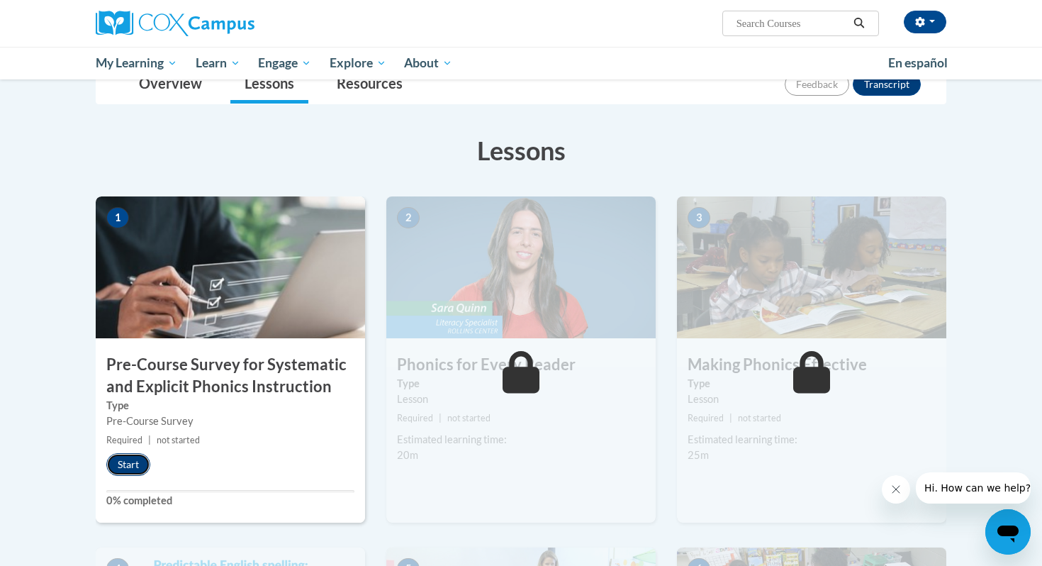
click at [147, 464] on button "Start" at bounding box center [128, 464] width 44 height 23
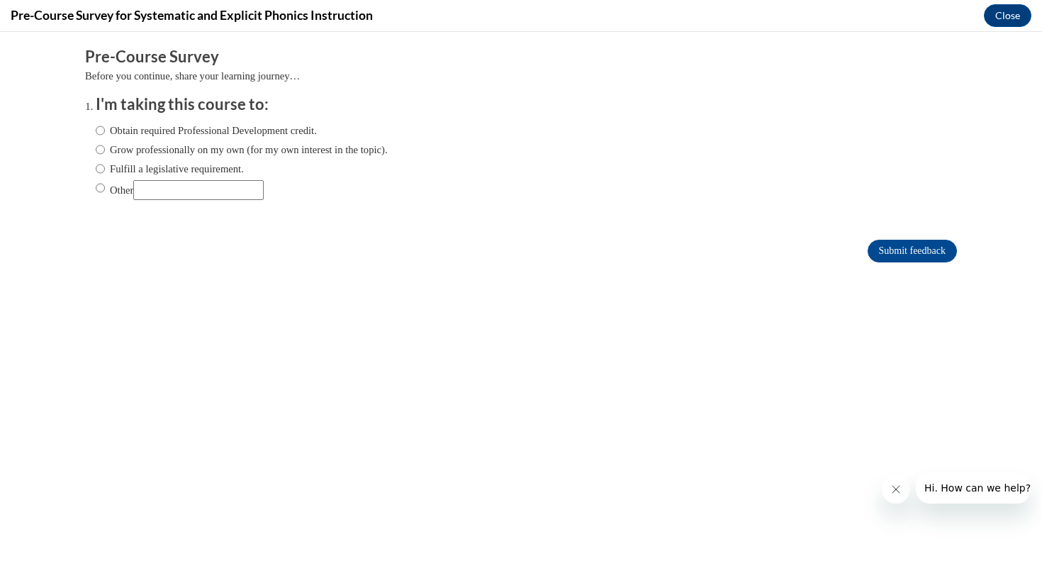
scroll to position [0, 0]
click at [133, 128] on label "Obtain required Professional Development credit." at bounding box center [206, 131] width 221 height 16
click at [105, 128] on input "Obtain required Professional Development credit." at bounding box center [100, 131] width 9 height 16
radio input "true"
click at [897, 248] on input "Submit feedback" at bounding box center [912, 251] width 89 height 23
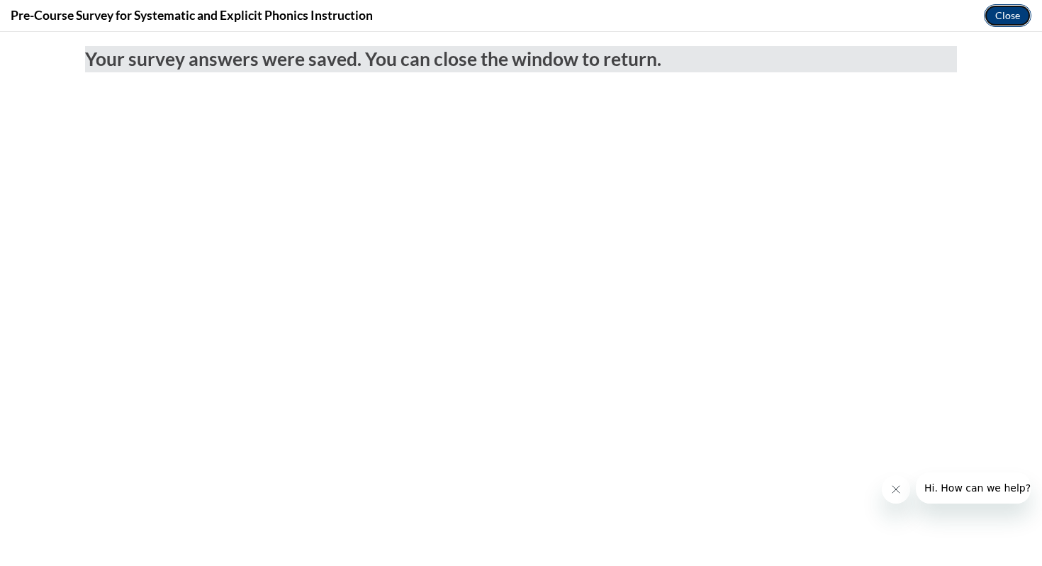
click at [1003, 11] on button "Close" at bounding box center [1008, 15] width 48 height 23
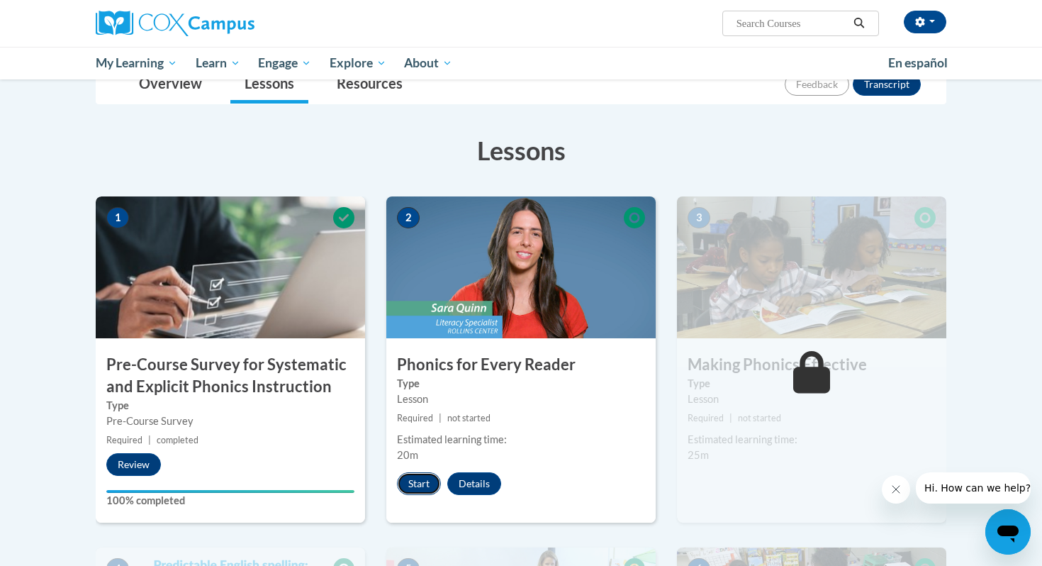
click at [428, 479] on button "Start" at bounding box center [419, 483] width 44 height 23
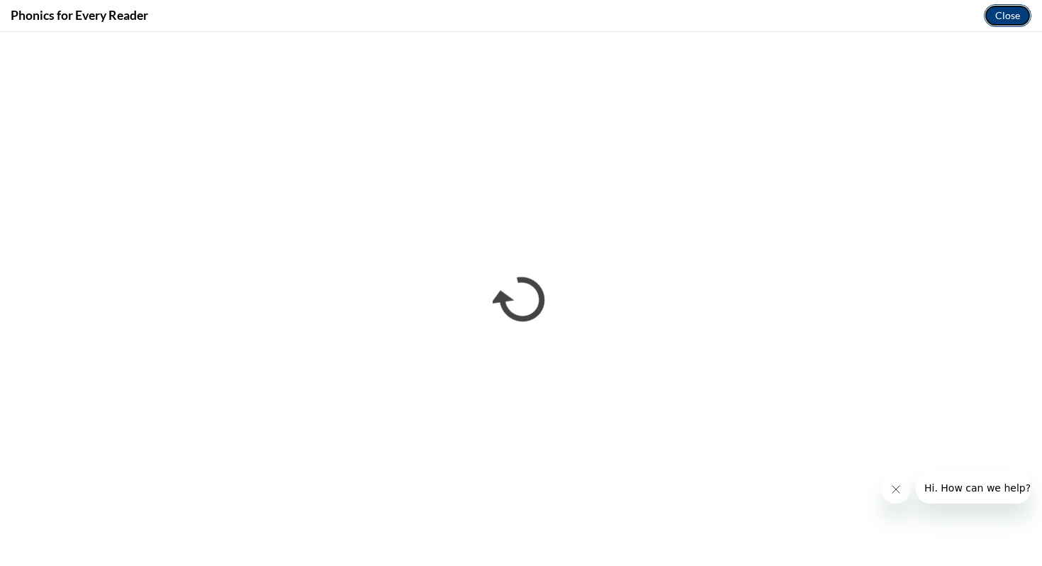
click at [999, 21] on button "Close" at bounding box center [1008, 15] width 48 height 23
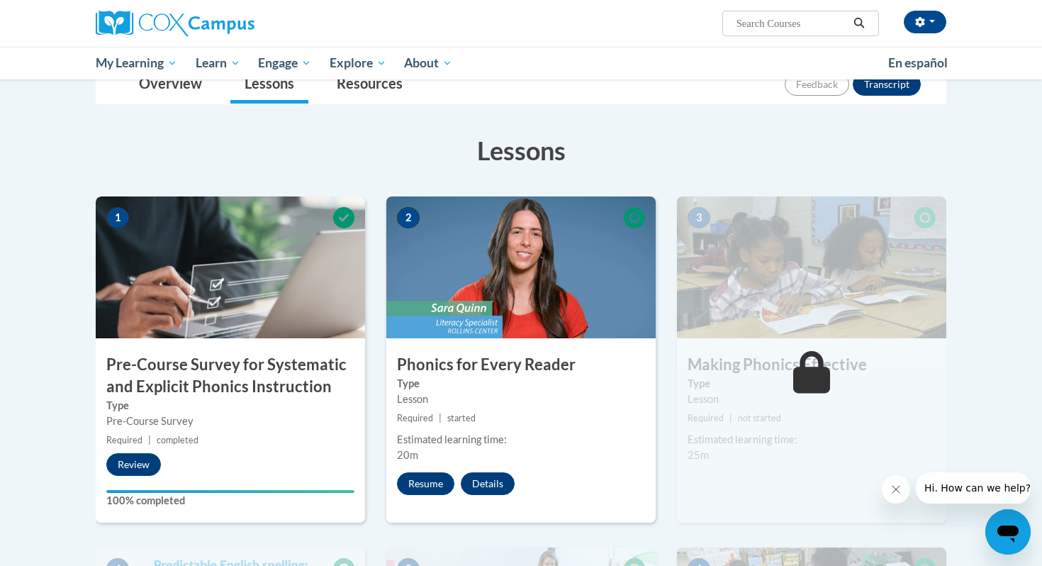
click at [793, 28] on input "Search..." at bounding box center [791, 23] width 113 height 17
type input "reading and fluency"
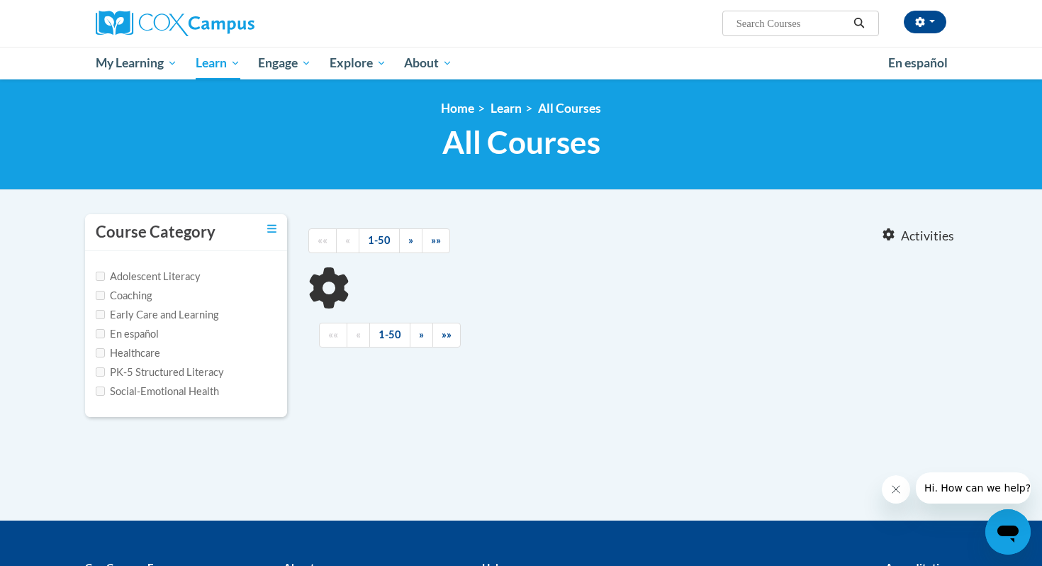
type input "reading and fluency"
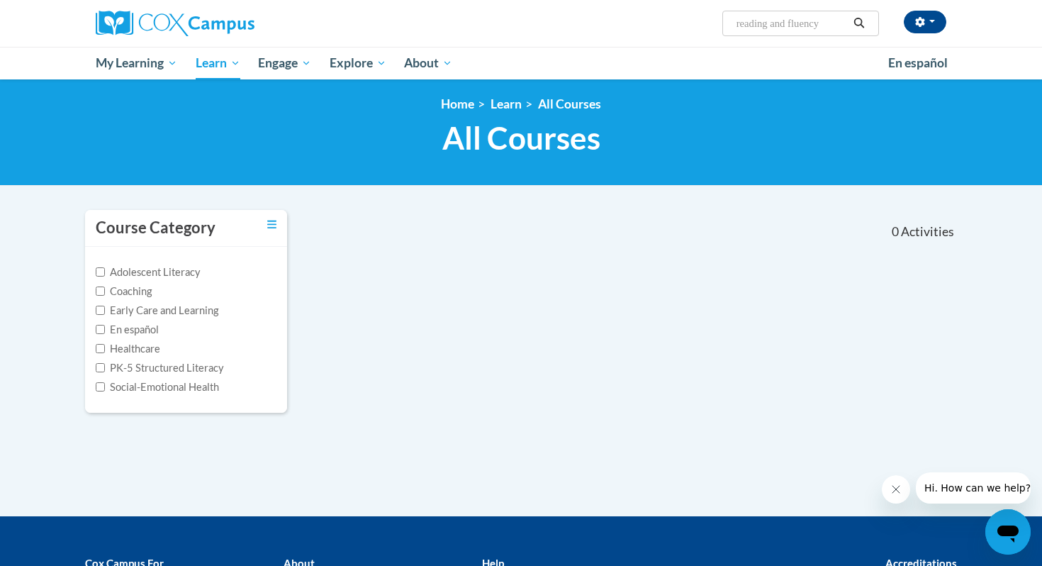
scroll to position [1, 0]
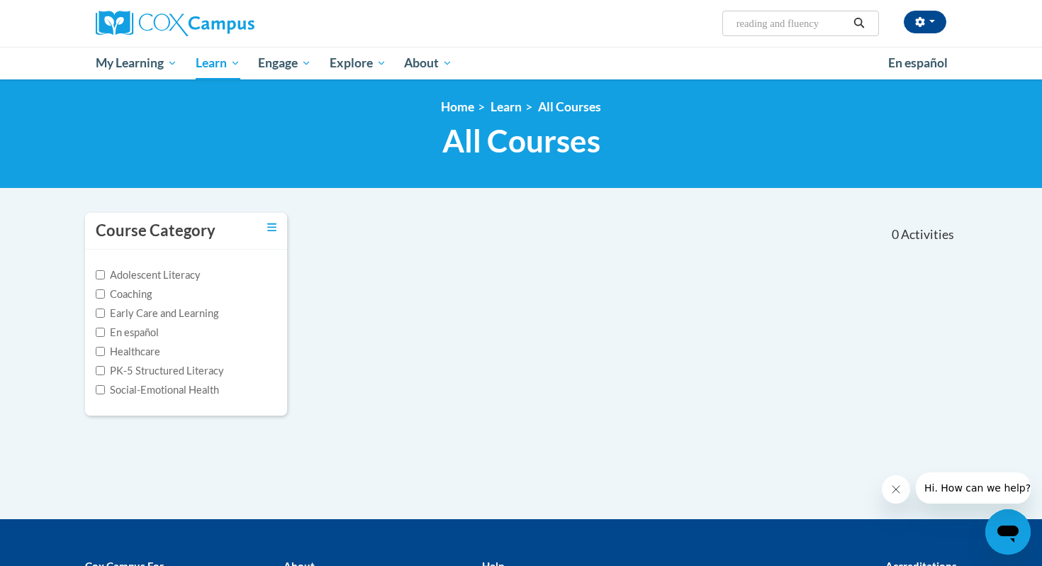
click at [835, 17] on input "reading and fluency" at bounding box center [791, 23] width 113 height 17
drag, startPoint x: 832, startPoint y: 24, endPoint x: 725, endPoint y: 25, distance: 106.4
click at [725, 25] on span "Search Search... reading and fluency" at bounding box center [801, 24] width 157 height 26
type input "Reading and Fluency"
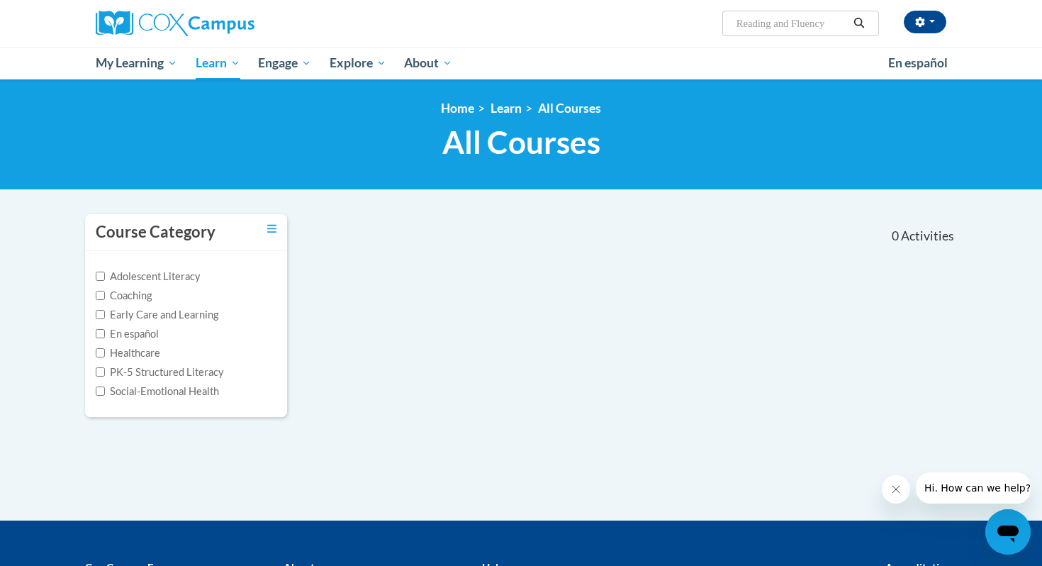
click at [828, 28] on input "Reading and Fluency" at bounding box center [791, 23] width 113 height 17
click at [832, 28] on input "Reading and Fluency" at bounding box center [791, 23] width 113 height 17
type input "ReReading comprehension"
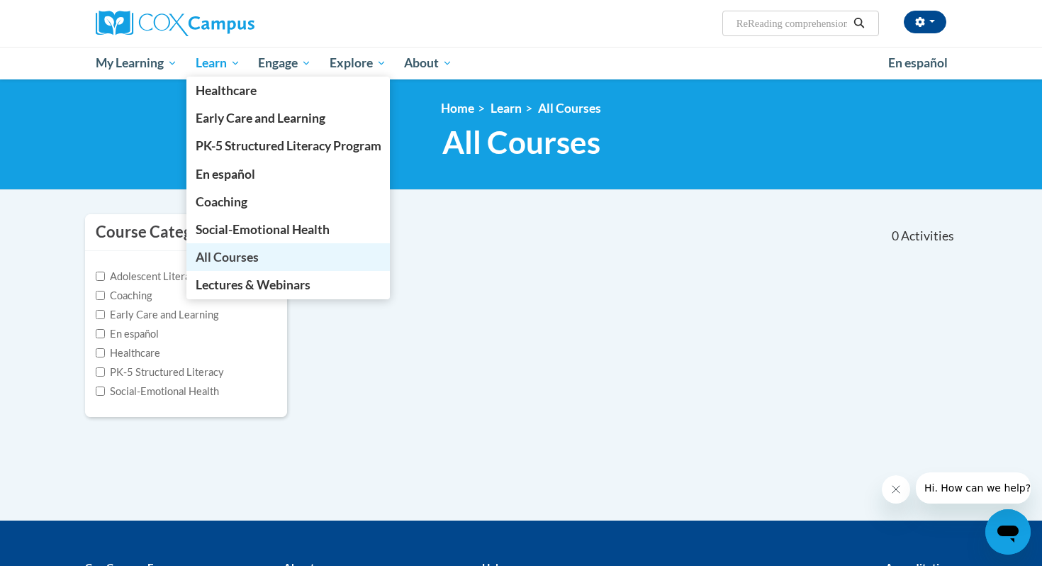
click at [221, 247] on link "All Courses" at bounding box center [288, 257] width 204 height 28
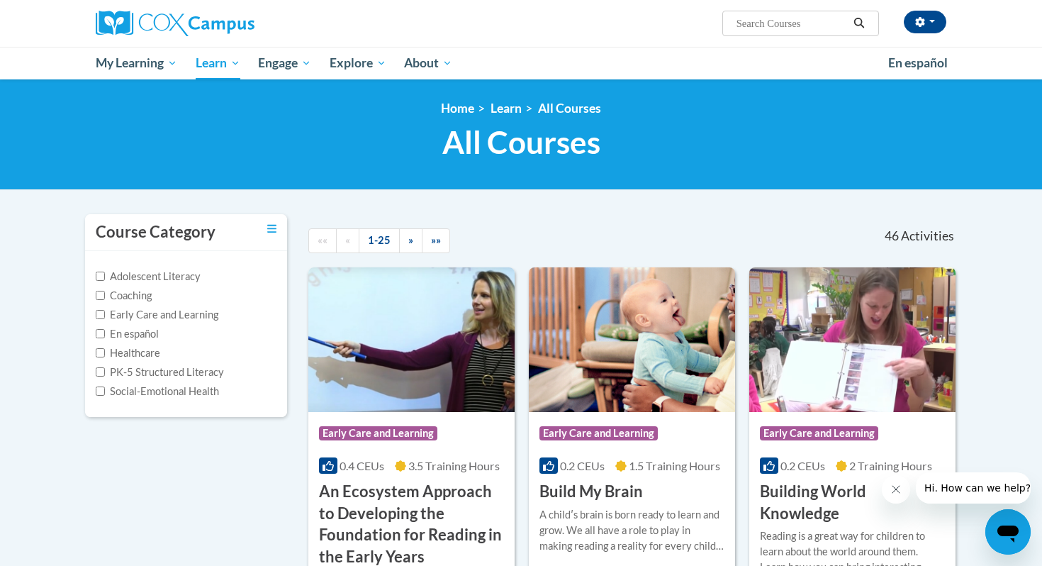
click at [757, 33] on span "Search Search..." at bounding box center [801, 24] width 157 height 26
click at [755, 29] on input "Search..." at bounding box center [791, 23] width 113 height 17
type input "Reading Fluency"
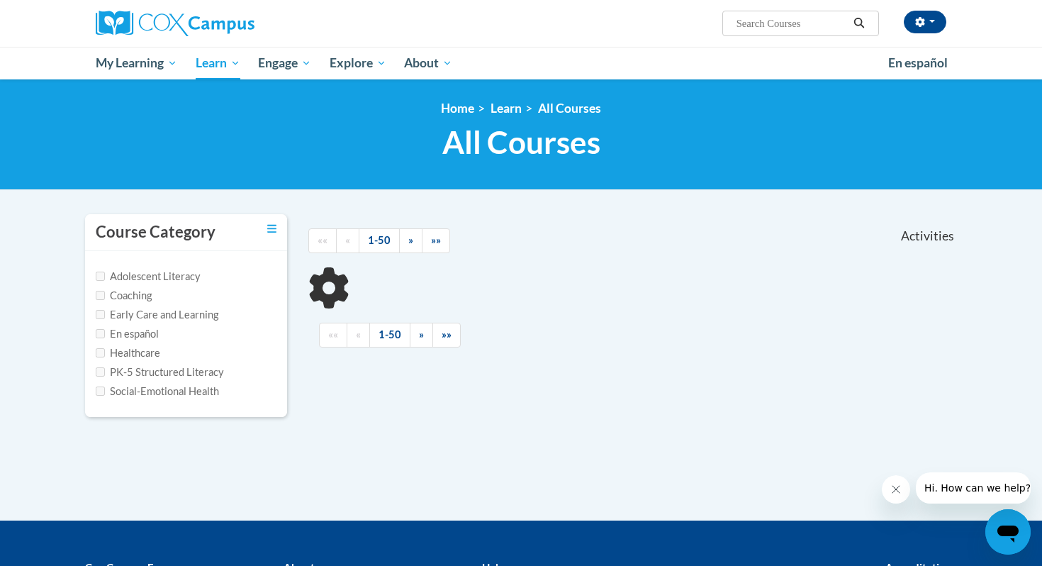
type input "Reading Fluency"
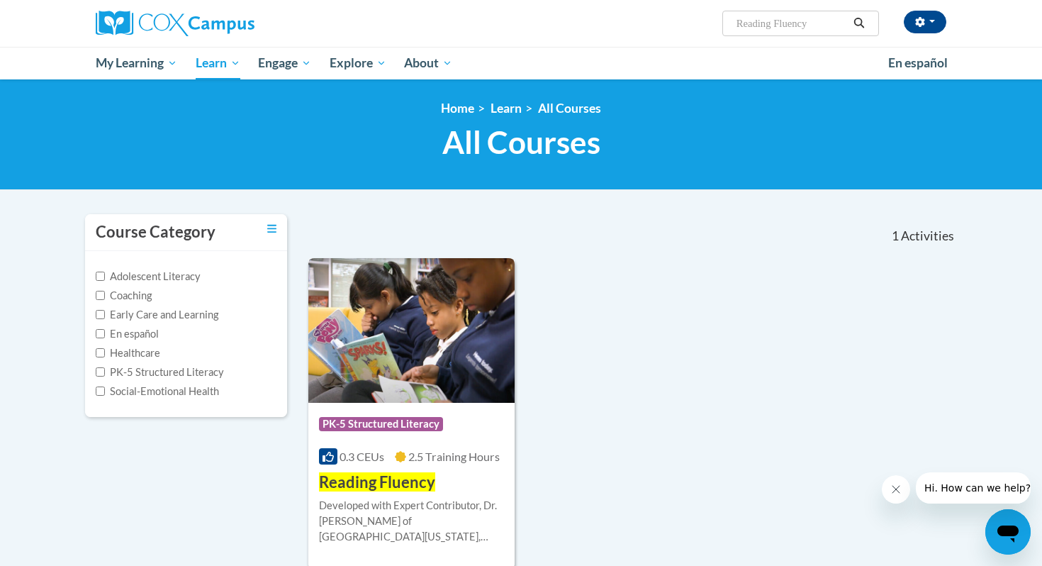
click at [429, 364] on img at bounding box center [411, 330] width 206 height 145
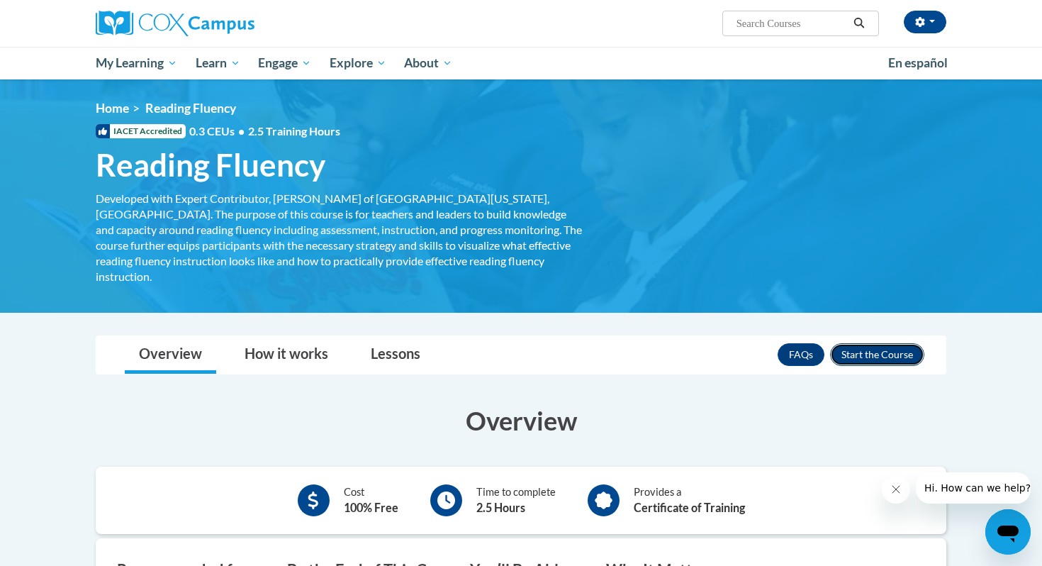
click at [841, 344] on button "Enroll" at bounding box center [877, 354] width 94 height 23
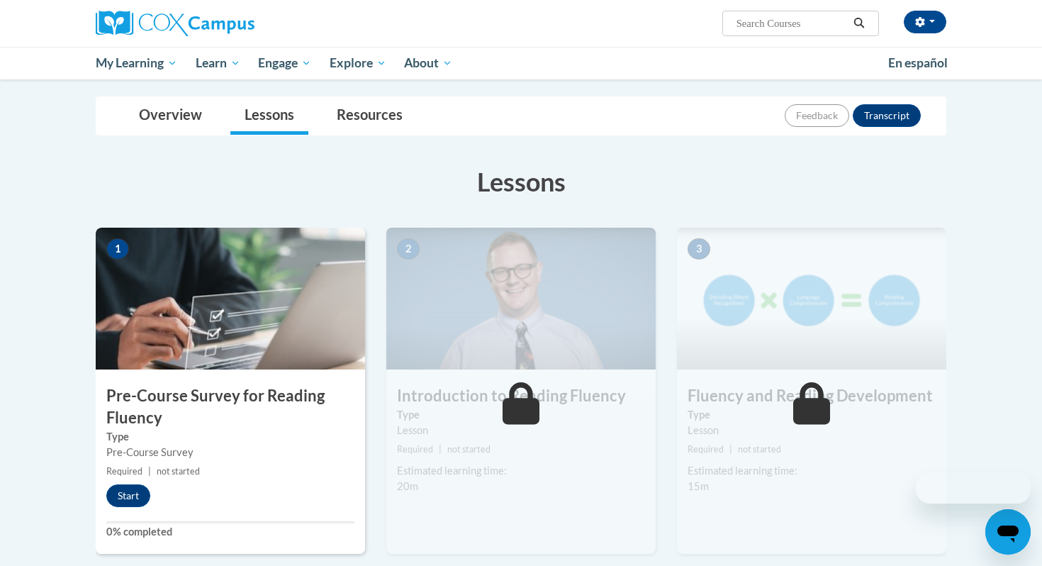
scroll to position [146, 0]
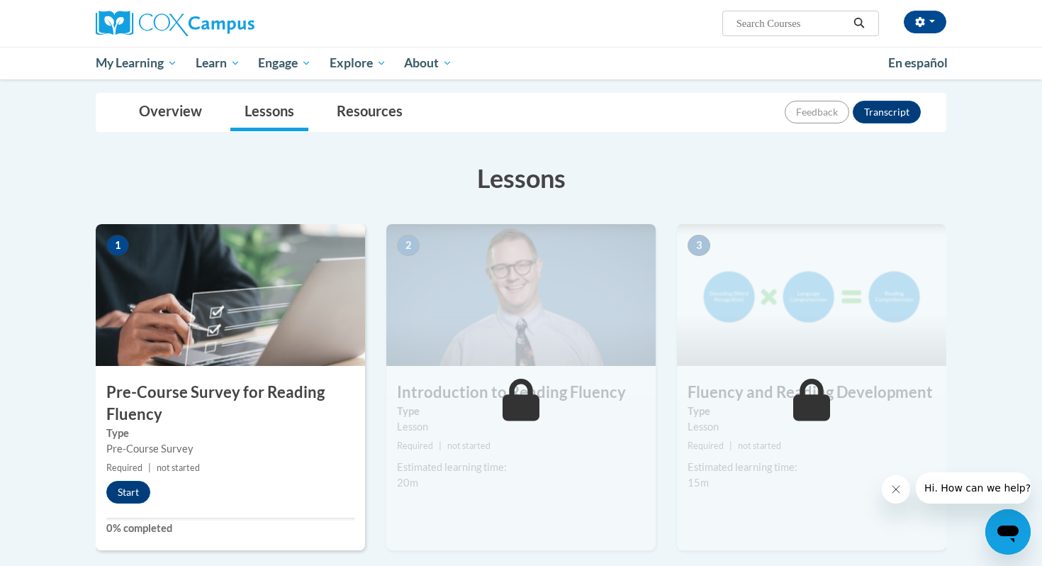
click at [182, 461] on small "Required | not started" at bounding box center [230, 468] width 269 height 16
click at [142, 481] on button "Start" at bounding box center [128, 492] width 44 height 23
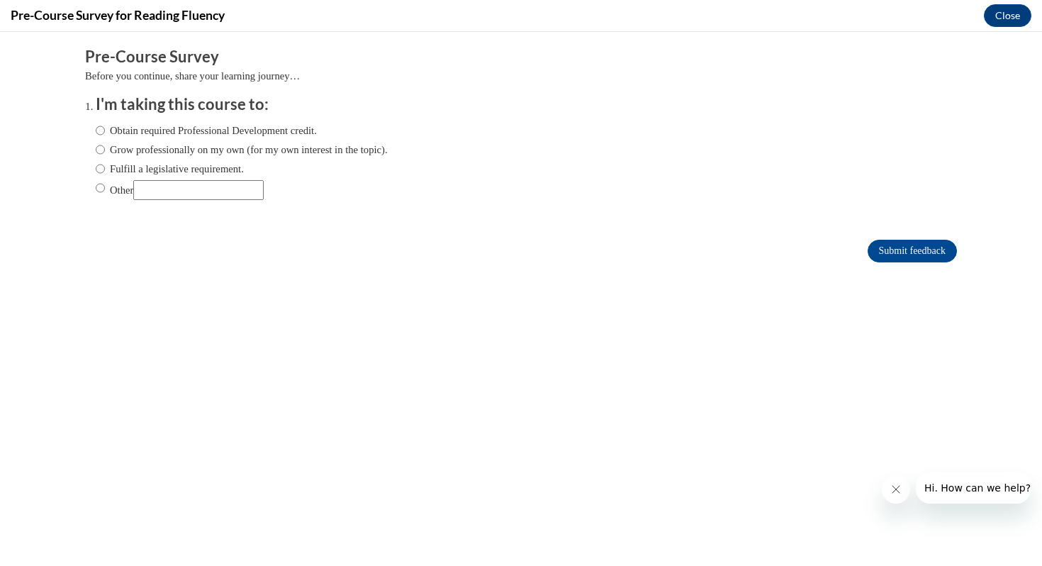
scroll to position [0, 0]
click at [165, 136] on label "Obtain required Professional Development credit." at bounding box center [206, 131] width 221 height 16
click at [105, 136] on input "Obtain required Professional Development credit." at bounding box center [100, 131] width 9 height 16
radio input "true"
click at [892, 258] on input "Submit feedback" at bounding box center [912, 251] width 89 height 23
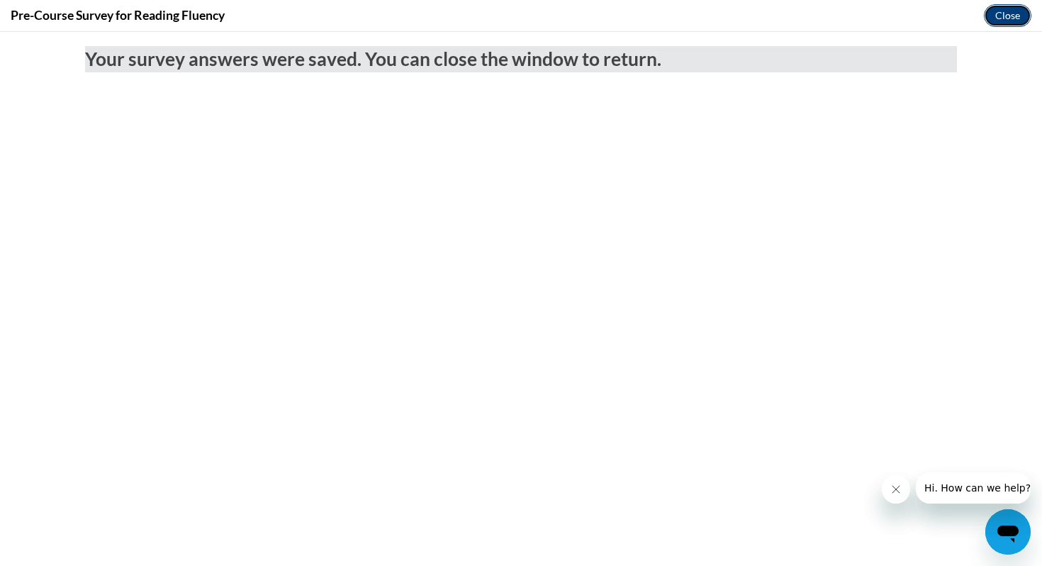
click at [1006, 14] on button "Close" at bounding box center [1008, 15] width 48 height 23
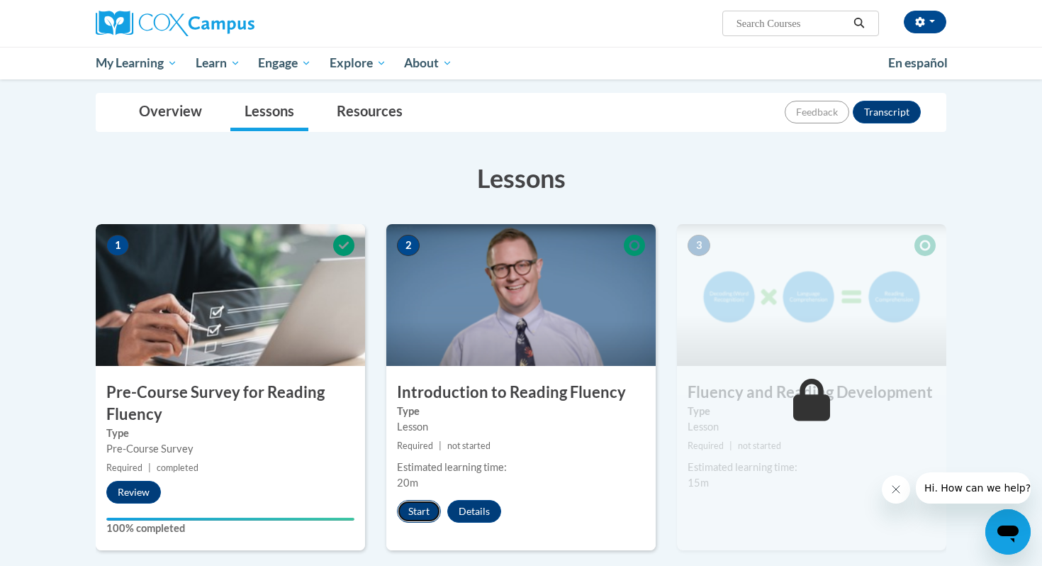
click at [413, 508] on button "Start" at bounding box center [419, 511] width 44 height 23
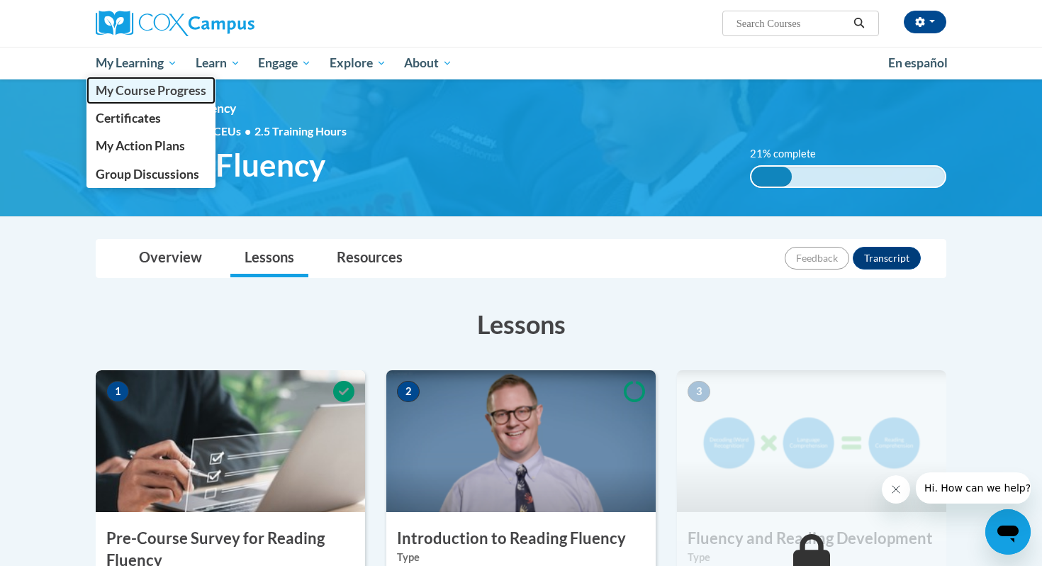
click at [152, 96] on span "My Course Progress" at bounding box center [151, 90] width 111 height 15
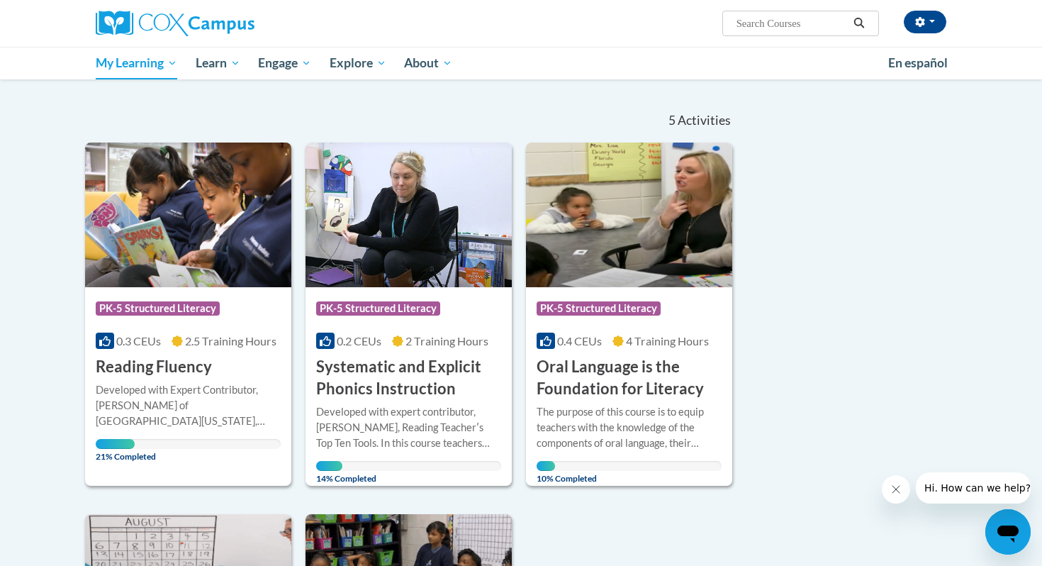
scroll to position [108, 0]
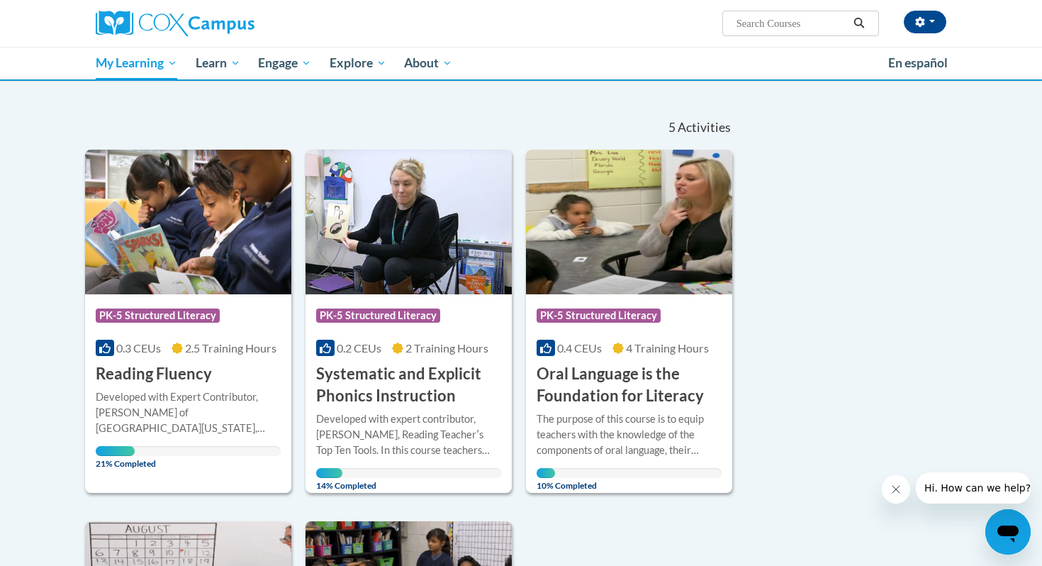
click at [796, 23] on input "Search..." at bounding box center [791, 23] width 113 height 17
type input "Reading Comprehension"
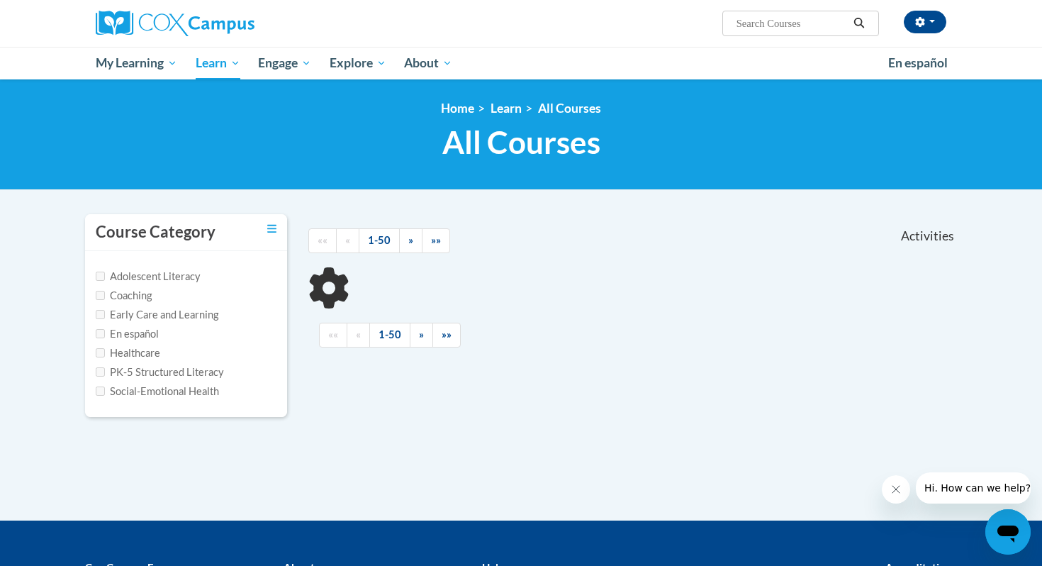
type input "Reading Comprehension"
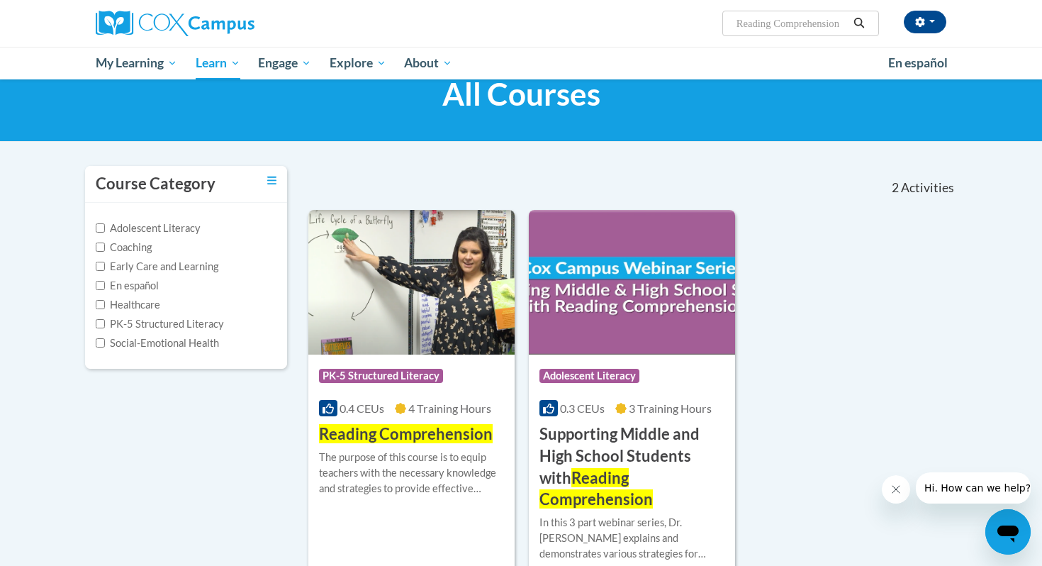
scroll to position [50, 0]
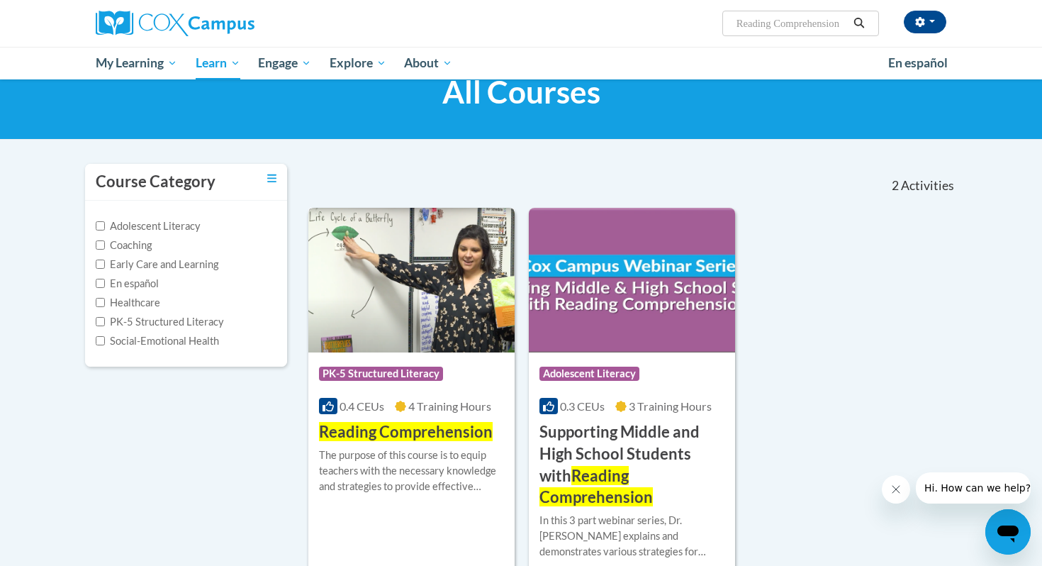
click at [458, 311] on img at bounding box center [411, 280] width 206 height 145
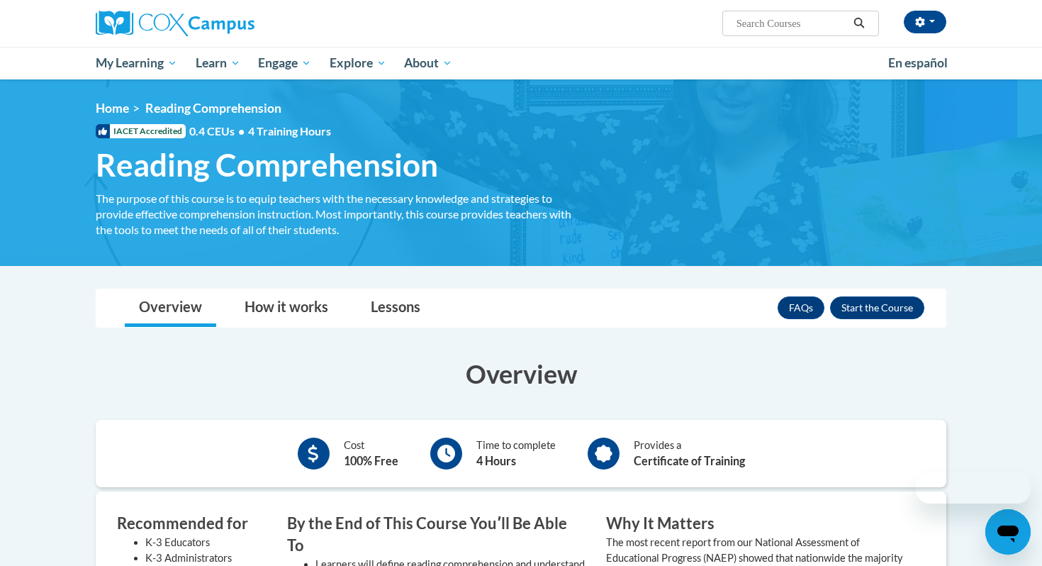
scroll to position [59, 0]
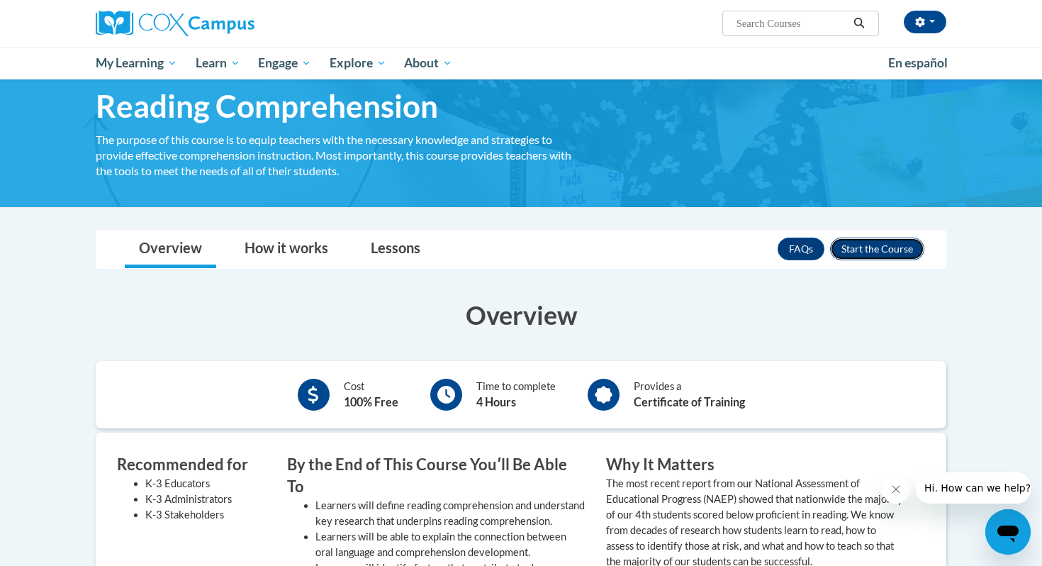
click at [847, 253] on button "Enroll" at bounding box center [877, 249] width 94 height 23
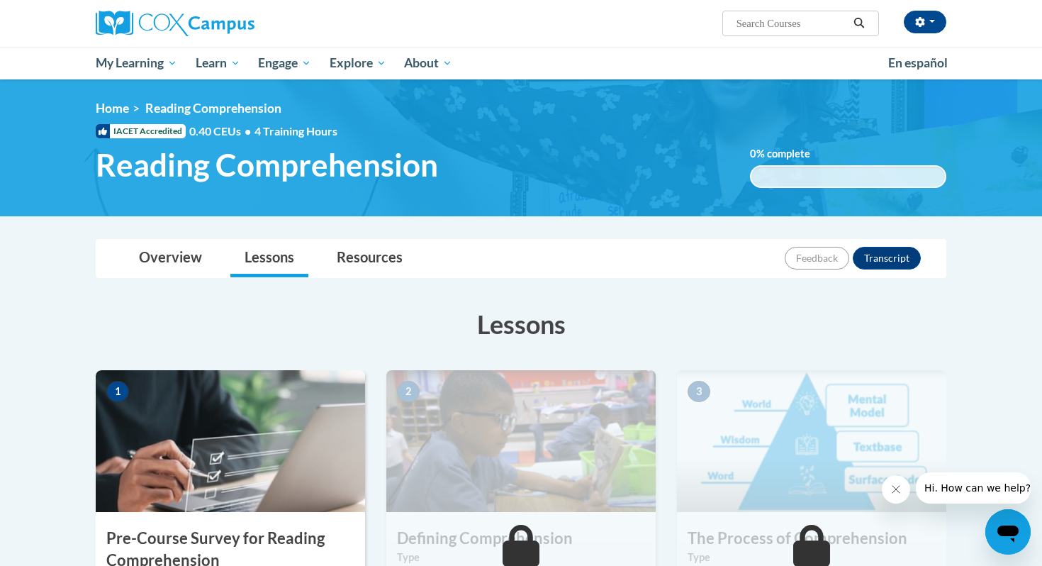
click at [264, 447] on img at bounding box center [230, 441] width 269 height 142
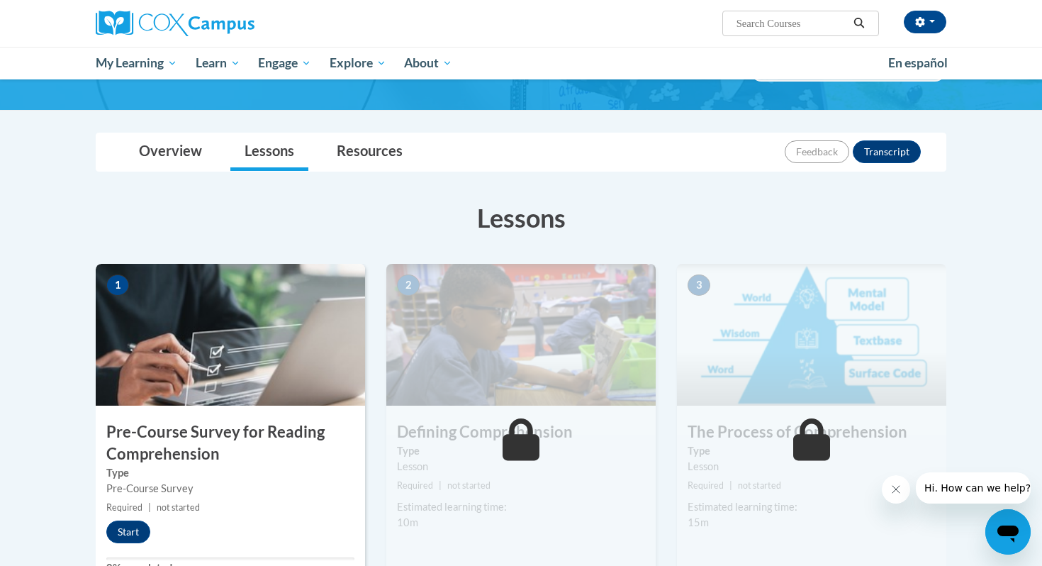
scroll to position [116, 0]
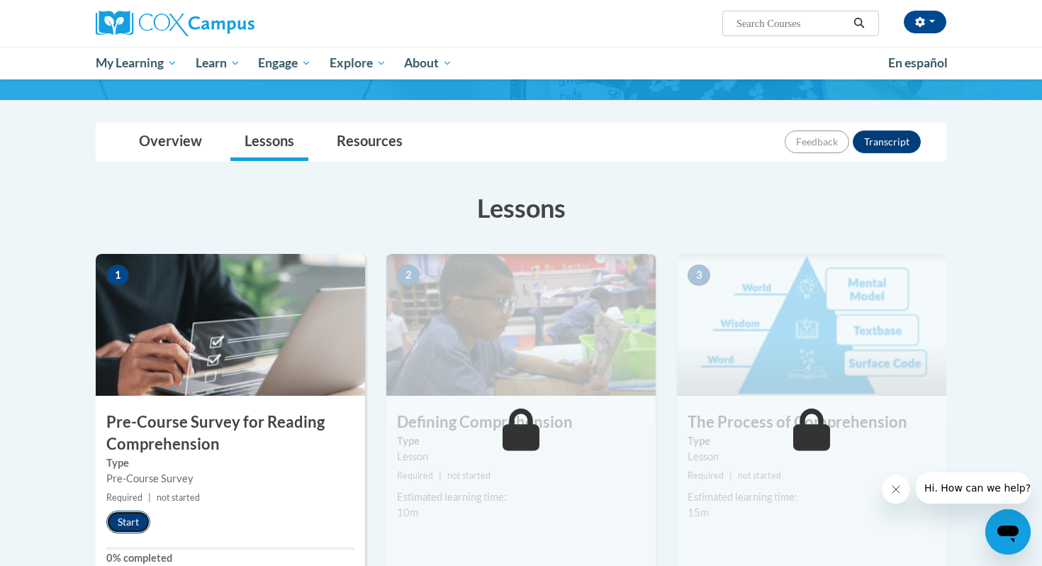
click at [134, 521] on button "Start" at bounding box center [128, 522] width 44 height 23
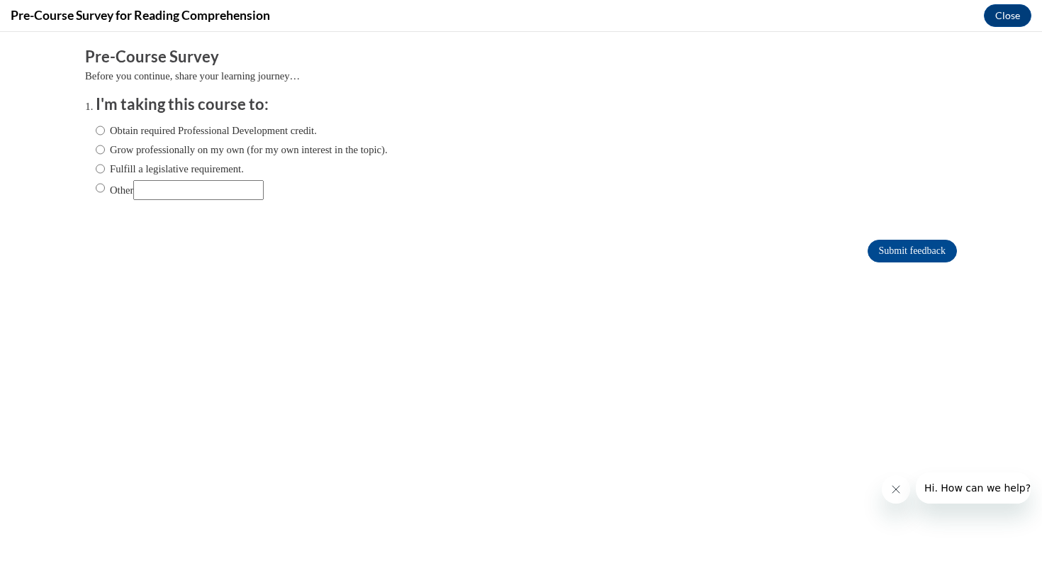
scroll to position [0, 0]
click at [102, 131] on input "Obtain required Professional Development credit." at bounding box center [100, 131] width 9 height 16
radio input "true"
click at [915, 244] on input "Submit feedback" at bounding box center [912, 251] width 89 height 23
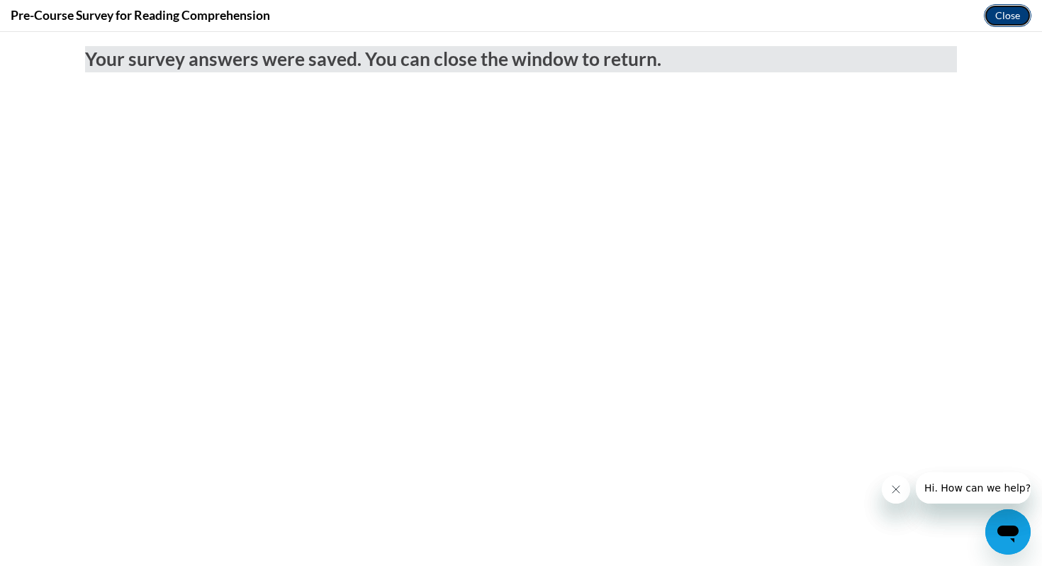
click at [990, 22] on button "Close" at bounding box center [1008, 15] width 48 height 23
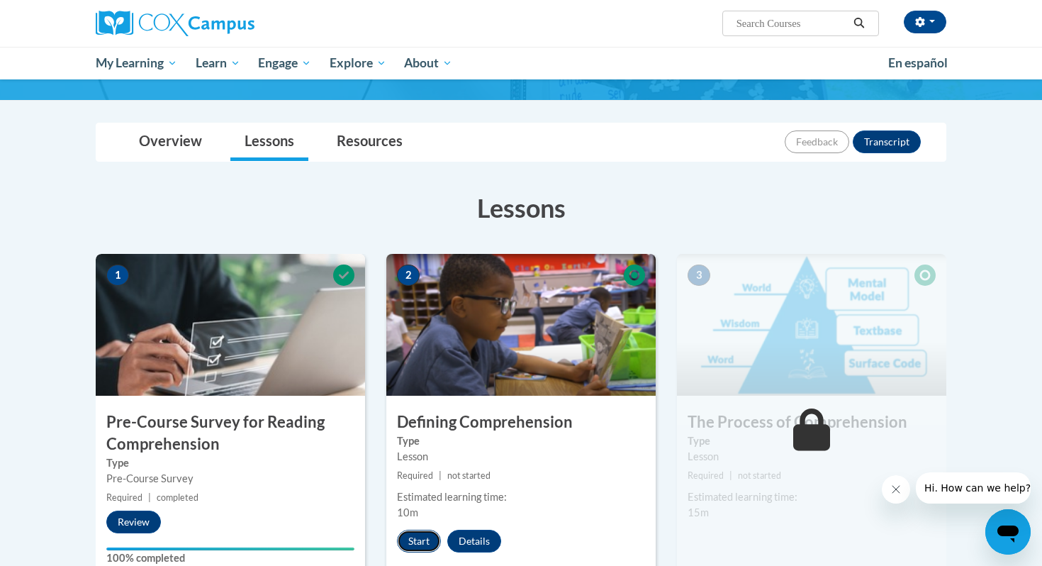
click at [417, 542] on button "Start" at bounding box center [419, 541] width 44 height 23
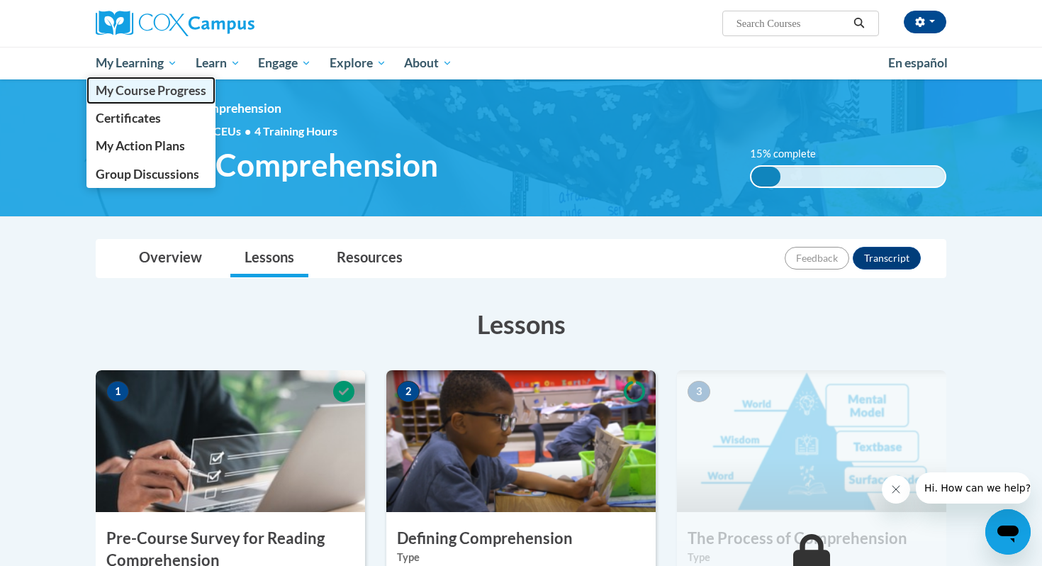
click at [153, 96] on span "My Course Progress" at bounding box center [151, 90] width 111 height 15
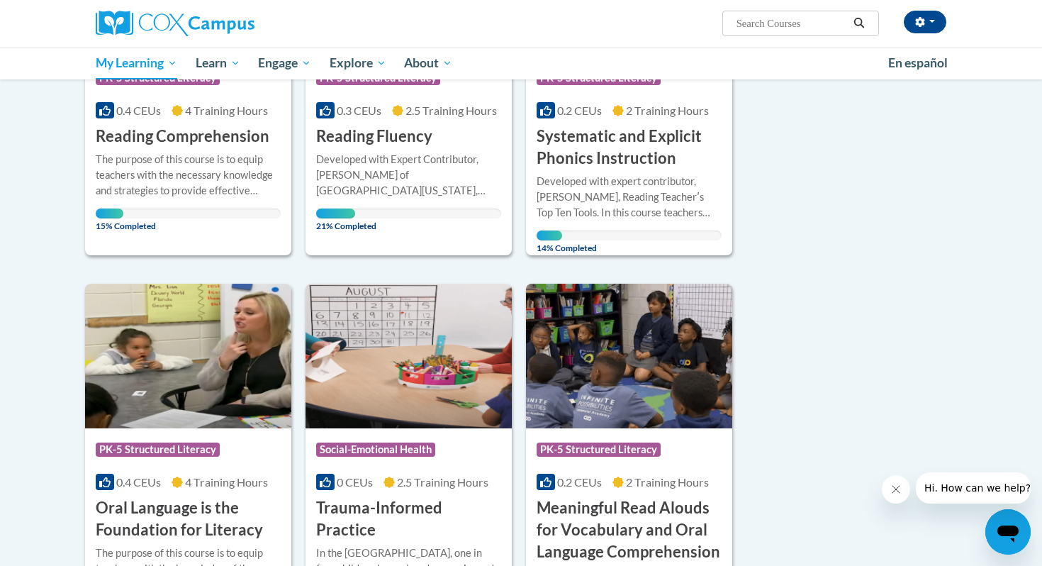
scroll to position [87, 0]
